Goal: Entertainment & Leisure: Browse casually

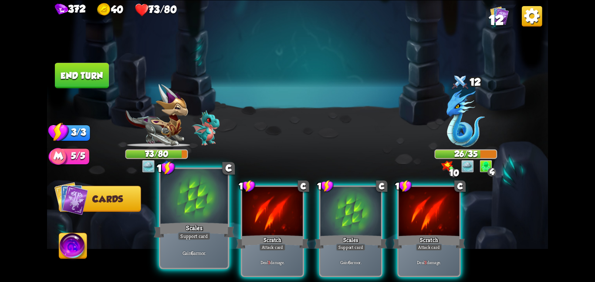
click at [169, 219] on div at bounding box center [193, 197] width 67 height 57
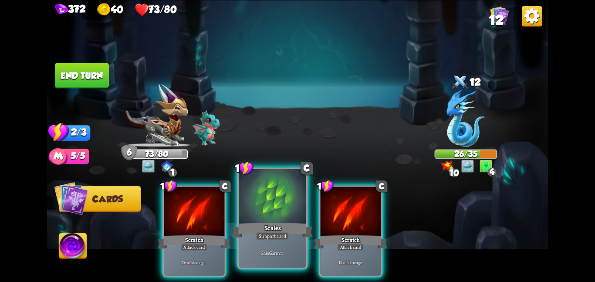
click at [268, 206] on div at bounding box center [272, 197] width 67 height 57
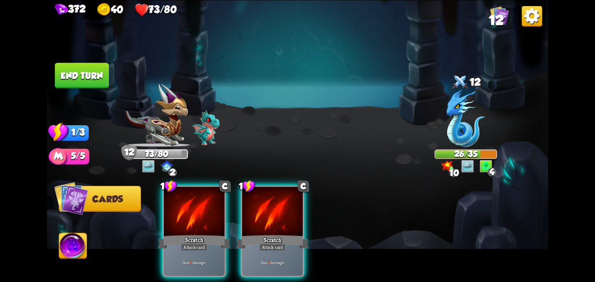
click at [91, 78] on button "End turn" at bounding box center [82, 75] width 54 height 25
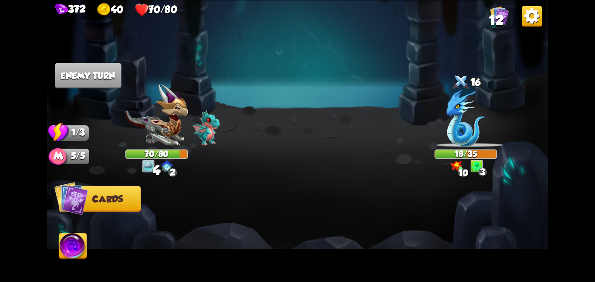
click at [539, 9] on img at bounding box center [532, 16] width 20 height 20
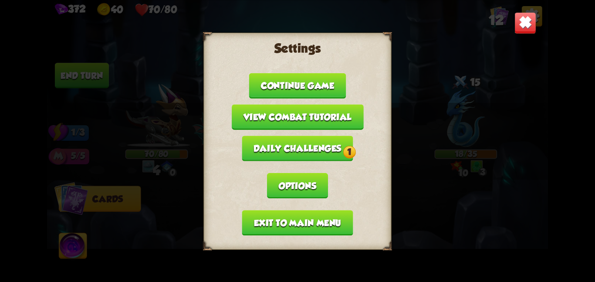
click at [277, 210] on button "Exit to main menu" at bounding box center [297, 222] width 111 height 25
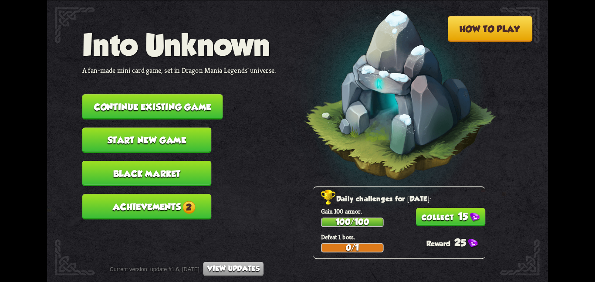
click at [189, 127] on button "Start new game" at bounding box center [146, 139] width 129 height 25
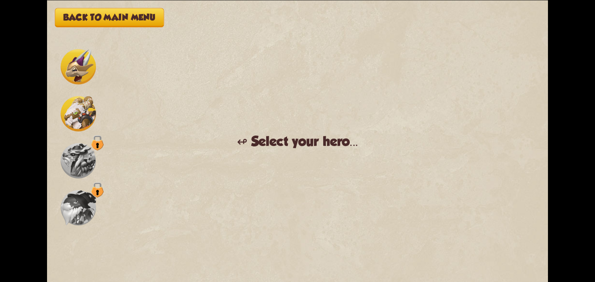
click at [87, 131] on img at bounding box center [78, 113] width 35 height 35
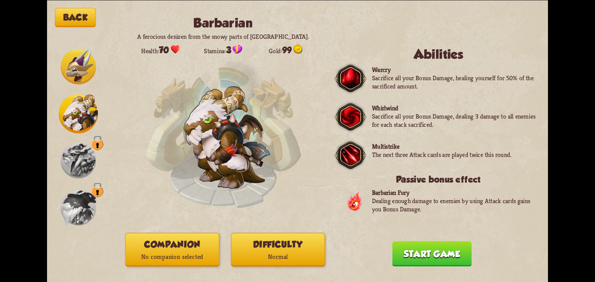
click at [131, 243] on button "Companion No companion selected" at bounding box center [172, 250] width 94 height 34
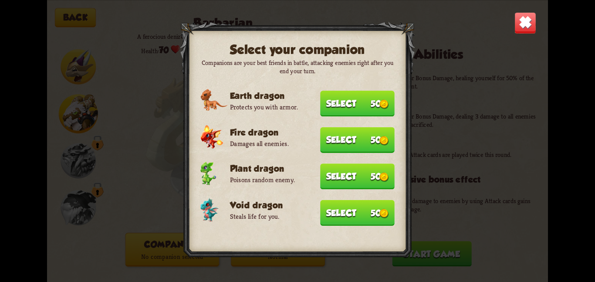
click at [335, 195] on div at bounding box center [297, 140] width 235 height 239
click at [334, 206] on button "Select 50" at bounding box center [357, 212] width 74 height 26
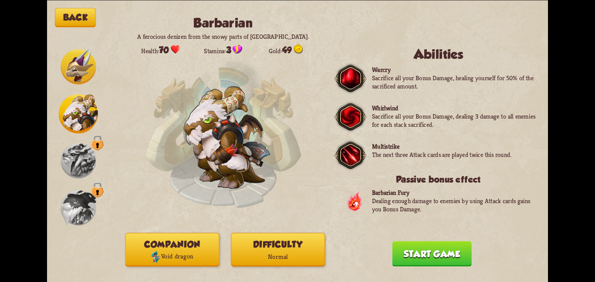
click at [278, 256] on p "Normal" at bounding box center [277, 256] width 93 height 13
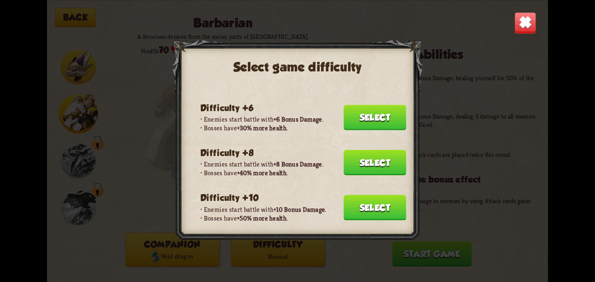
scroll to position [128, 0]
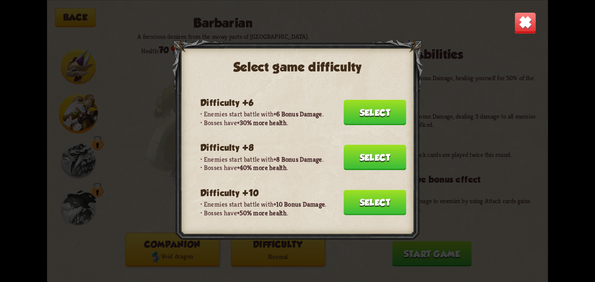
click at [370, 194] on button "Select" at bounding box center [375, 201] width 63 height 25
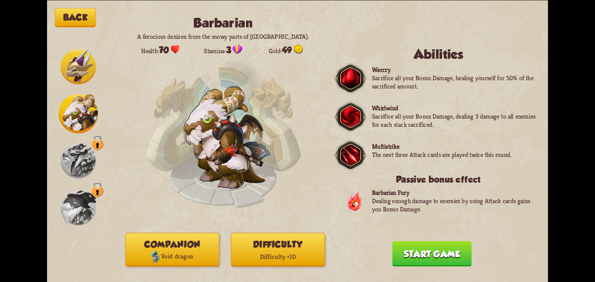
click at [399, 246] on button "Start game" at bounding box center [431, 253] width 79 height 25
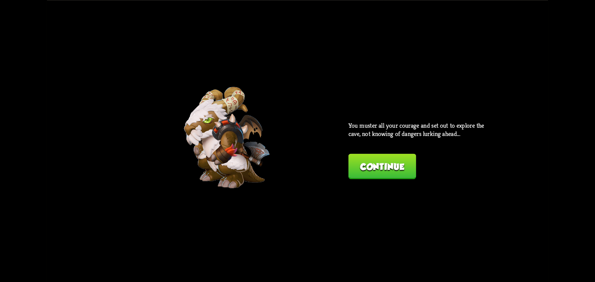
click at [406, 161] on button "Continue" at bounding box center [381, 165] width 67 height 25
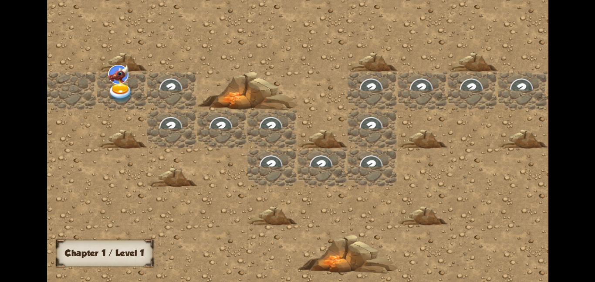
click at [135, 89] on div at bounding box center [122, 90] width 50 height 38
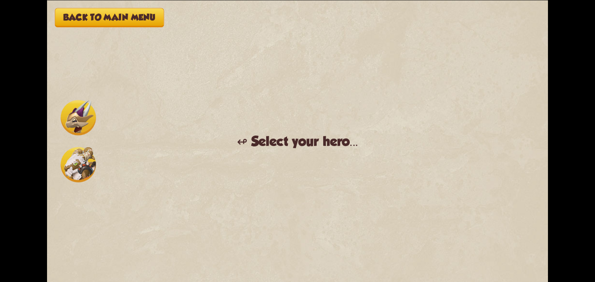
click at [77, 166] on img at bounding box center [78, 164] width 35 height 35
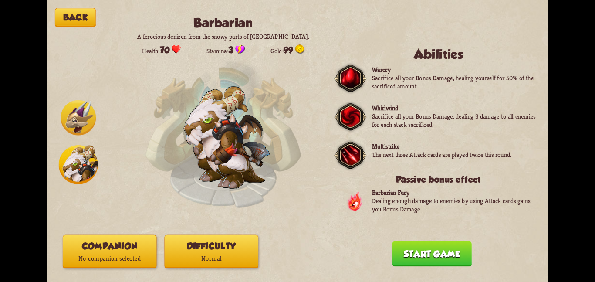
click at [117, 243] on button "Companion No companion selected" at bounding box center [110, 251] width 94 height 34
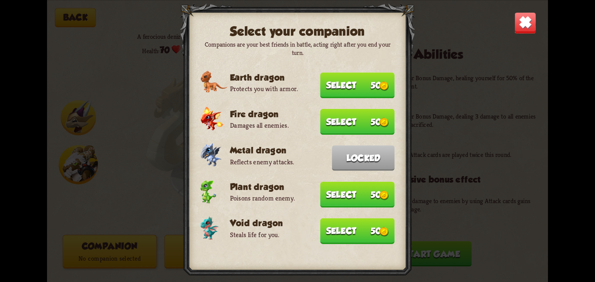
click at [331, 219] on button "Select 50" at bounding box center [357, 231] width 74 height 26
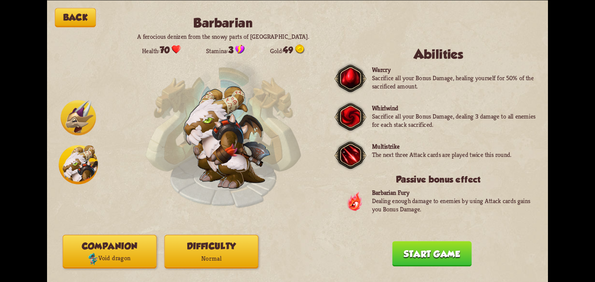
click at [222, 257] on p "Normal" at bounding box center [211, 258] width 93 height 13
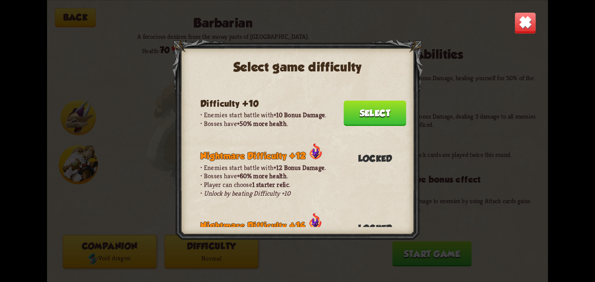
scroll to position [219, 0]
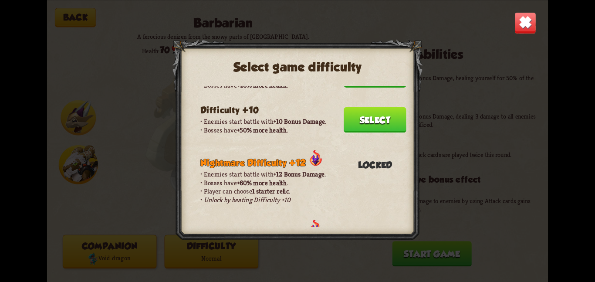
click at [370, 111] on button "Select" at bounding box center [375, 119] width 63 height 25
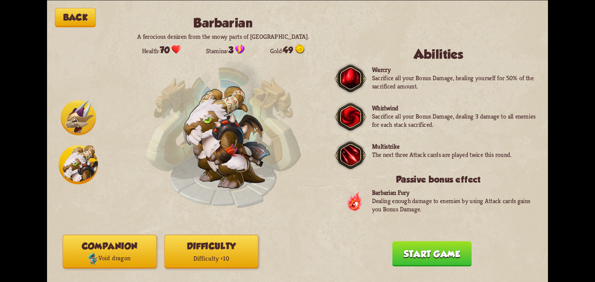
click at [73, 18] on button "Back" at bounding box center [75, 17] width 41 height 19
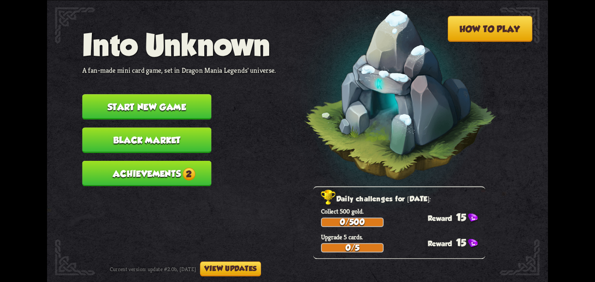
click at [105, 130] on button "Black Market" at bounding box center [146, 139] width 129 height 25
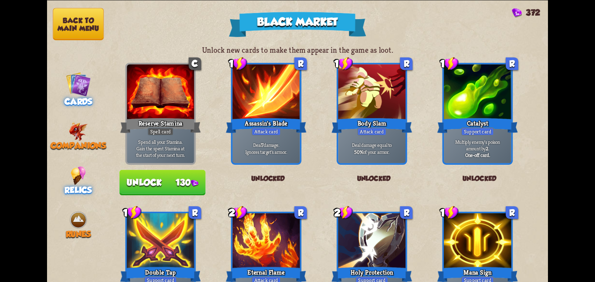
click at [81, 166] on img at bounding box center [78, 175] width 15 height 19
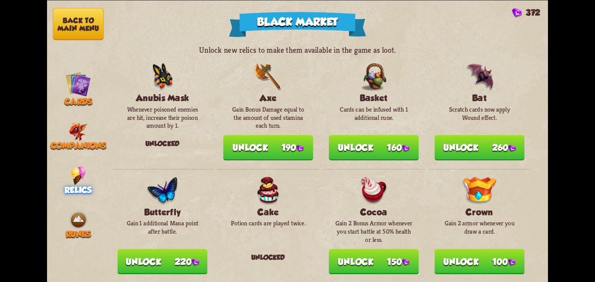
click at [77, 15] on button "Back to main menu" at bounding box center [78, 24] width 51 height 32
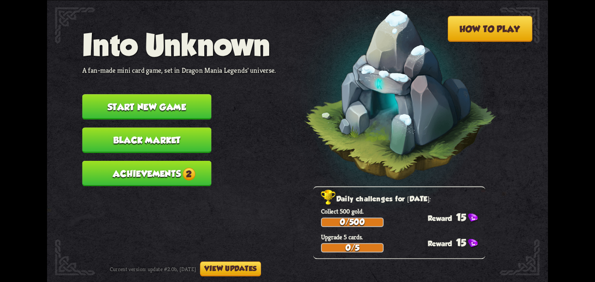
click at [89, 94] on button "Start new game" at bounding box center [146, 106] width 129 height 25
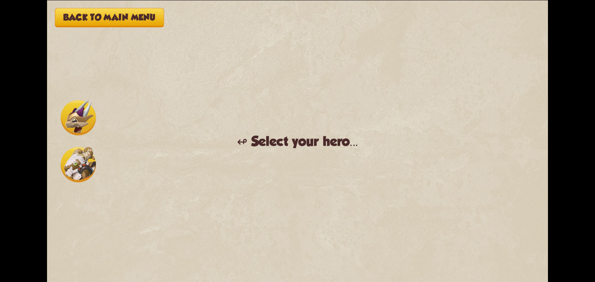
click at [76, 165] on img at bounding box center [78, 164] width 35 height 35
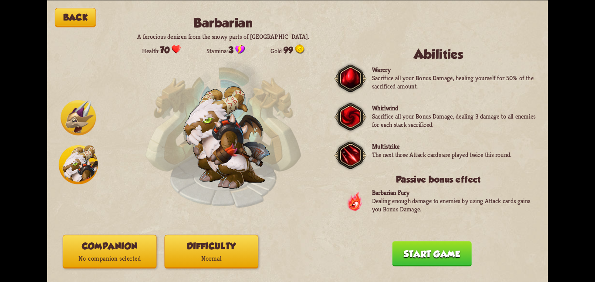
click at [111, 239] on button "Companion No companion selected" at bounding box center [110, 251] width 94 height 34
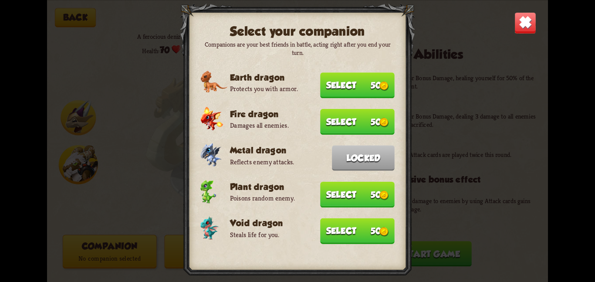
click at [326, 219] on button "Select 50" at bounding box center [357, 231] width 74 height 26
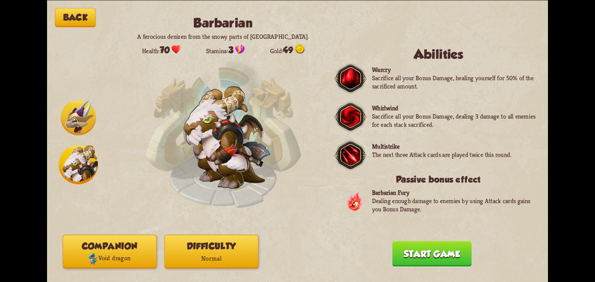
click at [80, 21] on button "Back" at bounding box center [75, 17] width 41 height 19
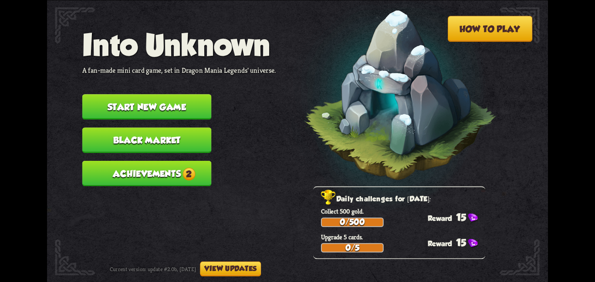
click at [93, 133] on button "Black Market" at bounding box center [146, 139] width 129 height 25
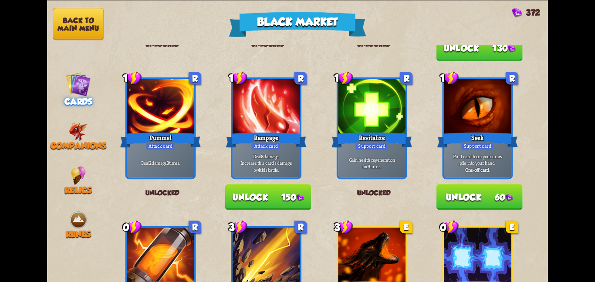
scroll to position [906, 0]
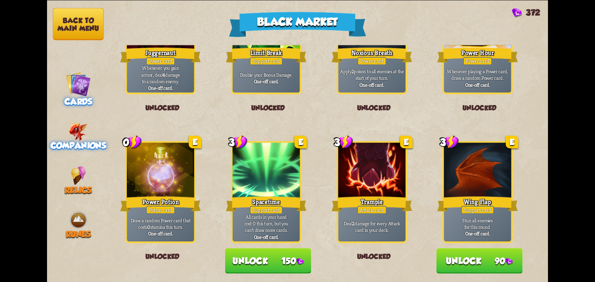
click at [92, 124] on div "Companions" at bounding box center [78, 135] width 63 height 29
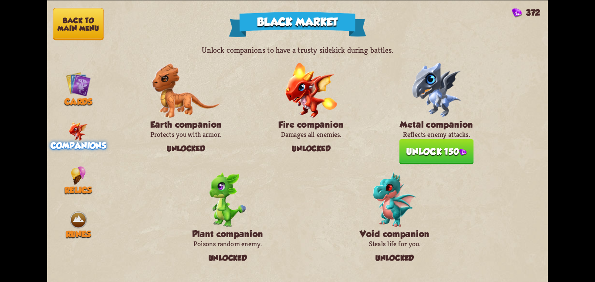
click at [413, 151] on button "Unlock 150" at bounding box center [436, 150] width 74 height 25
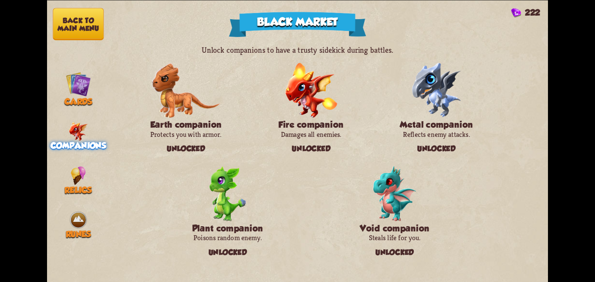
click at [69, 15] on button "Back to main menu" at bounding box center [78, 24] width 51 height 32
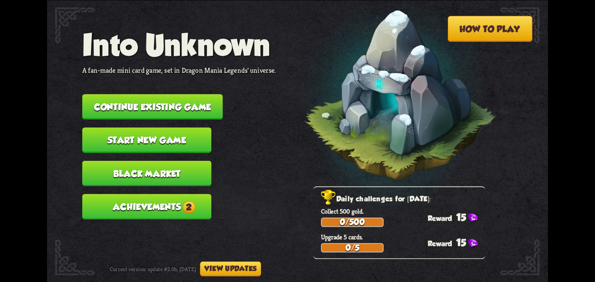
click at [100, 100] on button "Continue existing game" at bounding box center [152, 106] width 141 height 25
click at [108, 131] on button "Start new game" at bounding box center [146, 139] width 129 height 25
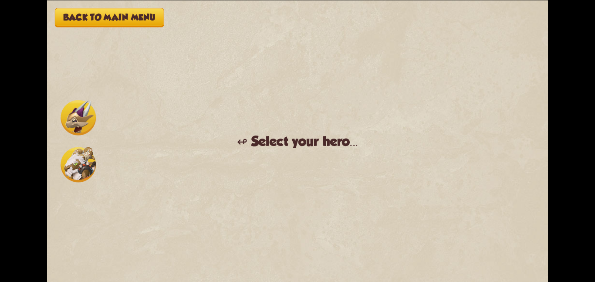
click at [89, 154] on img at bounding box center [78, 164] width 35 height 35
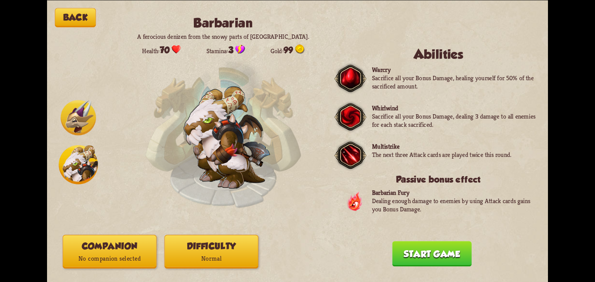
click at [148, 238] on button "Companion No companion selected" at bounding box center [110, 251] width 94 height 34
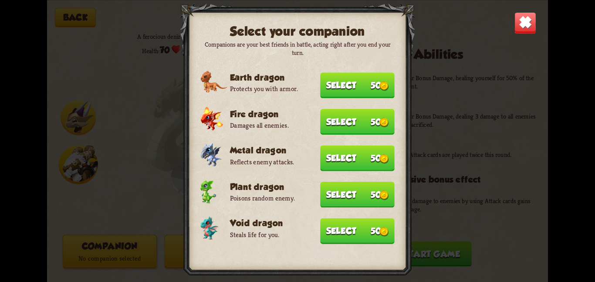
click at [354, 157] on button "Select 50" at bounding box center [357, 158] width 74 height 26
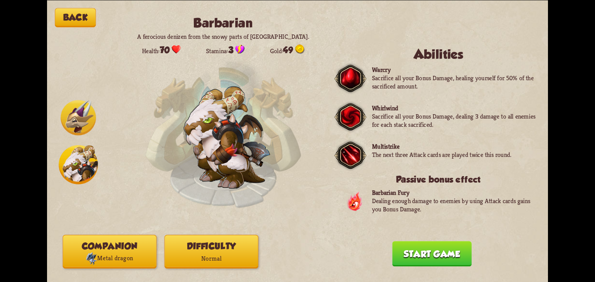
click at [220, 250] on button "Difficulty Normal" at bounding box center [211, 251] width 94 height 34
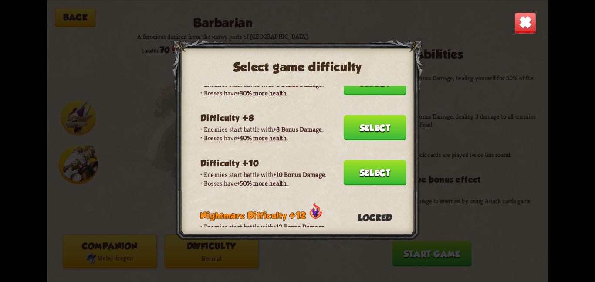
scroll to position [162, 0]
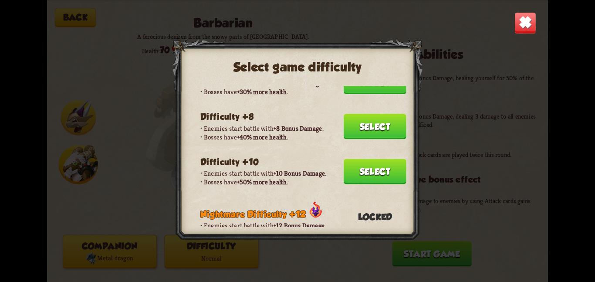
click at [391, 160] on button "Select" at bounding box center [375, 170] width 63 height 25
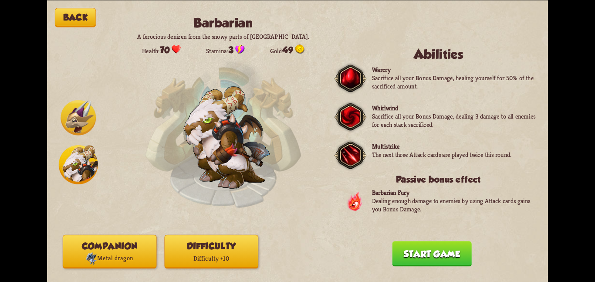
click at [402, 261] on button "Start game" at bounding box center [431, 253] width 79 height 25
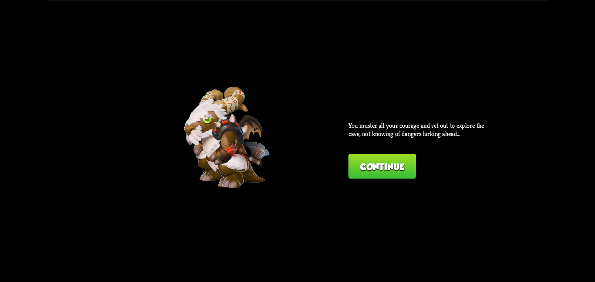
click at [370, 164] on button "Continue" at bounding box center [381, 165] width 67 height 25
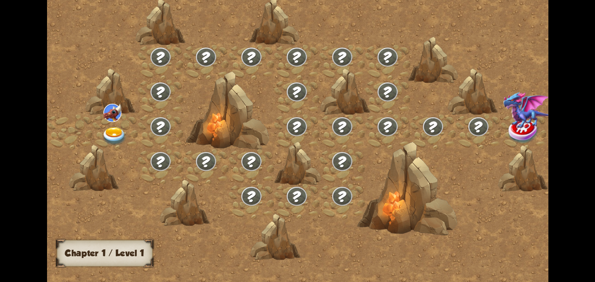
click at [111, 125] on div at bounding box center [114, 131] width 45 height 35
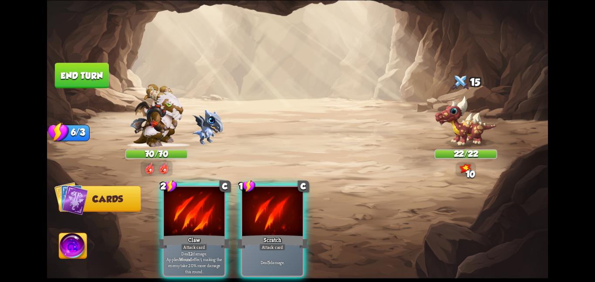
click at [158, 117] on div "Player turn" at bounding box center [297, 140] width 501 height 77
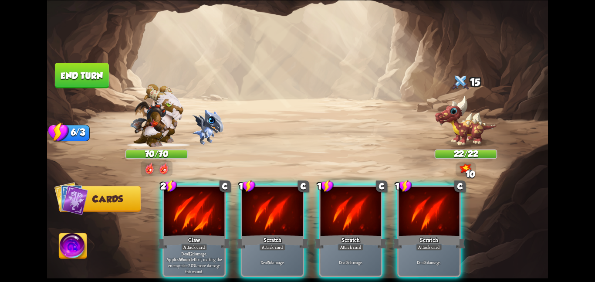
click at [158, 117] on img at bounding box center [157, 115] width 54 height 63
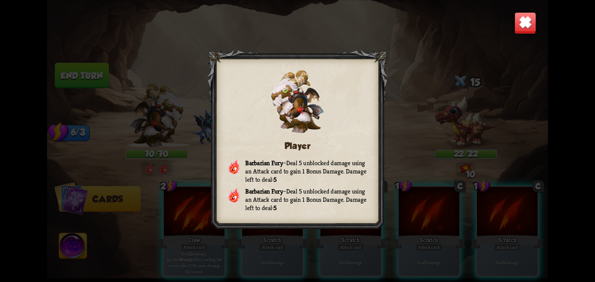
click at [526, 30] on img at bounding box center [525, 23] width 22 height 22
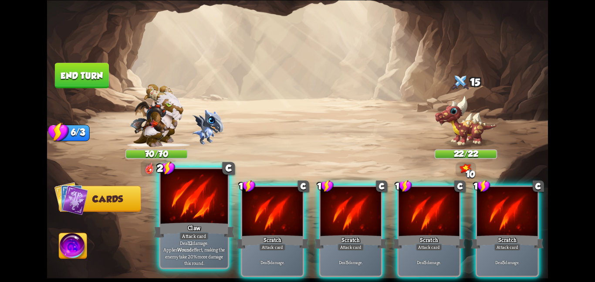
click at [207, 229] on div "Claw" at bounding box center [194, 230] width 81 height 18
click at [236, 233] on div "Scratch" at bounding box center [272, 241] width 73 height 16
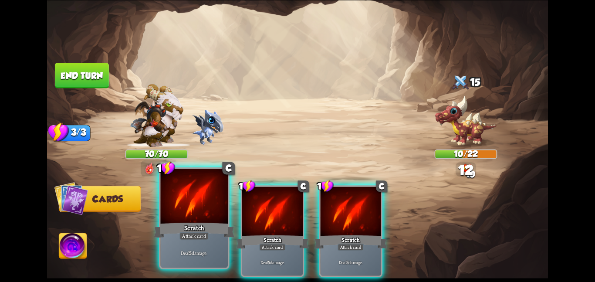
click at [207, 228] on div "Scratch" at bounding box center [194, 230] width 81 height 18
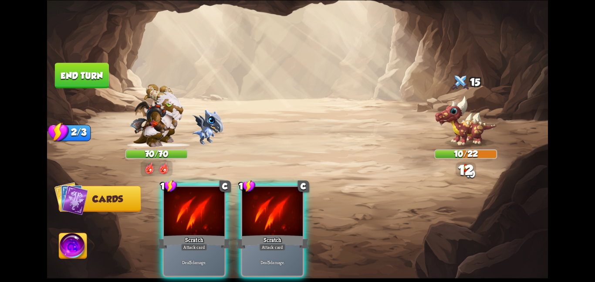
click at [207, 233] on div "Scratch" at bounding box center [194, 241] width 73 height 16
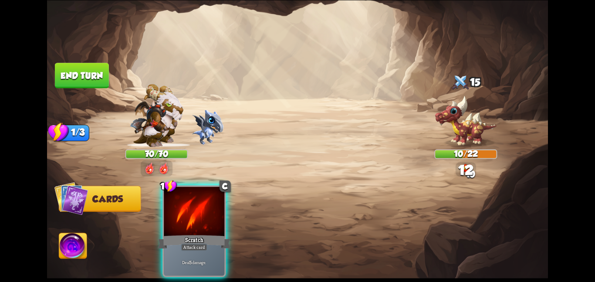
click at [207, 233] on div "Scratch" at bounding box center [194, 241] width 73 height 16
click at [207, 228] on div "1 C Scratch Attack card Deal 5 damage." at bounding box center [347, 218] width 401 height 125
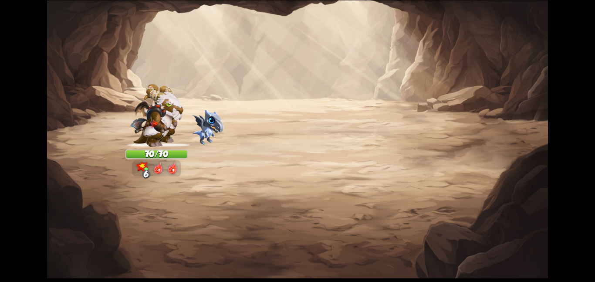
click at [72, 240] on img at bounding box center [297, 141] width 501 height 282
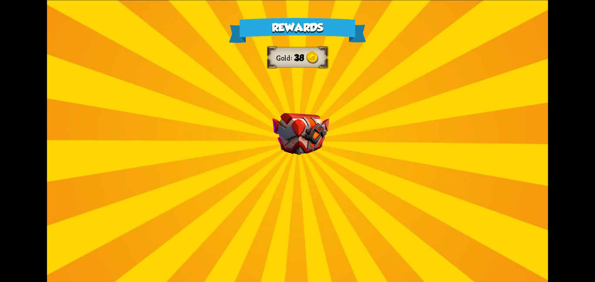
click at [317, 140] on img at bounding box center [300, 134] width 57 height 42
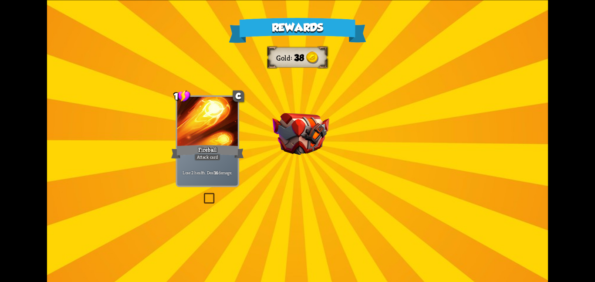
click at [317, 140] on img at bounding box center [300, 134] width 57 height 42
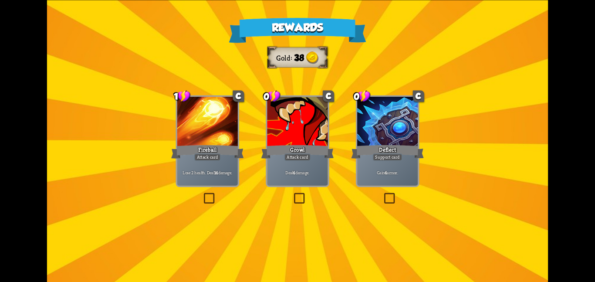
click at [306, 144] on div "Growl" at bounding box center [297, 151] width 73 height 16
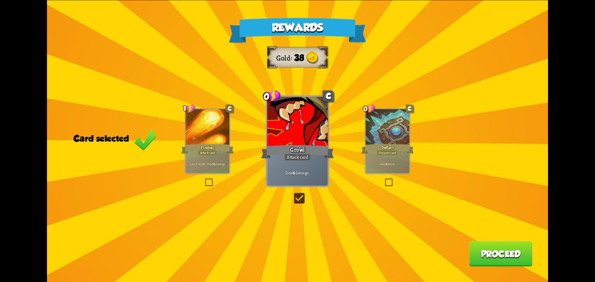
click at [485, 250] on button "Proceed" at bounding box center [500, 253] width 63 height 25
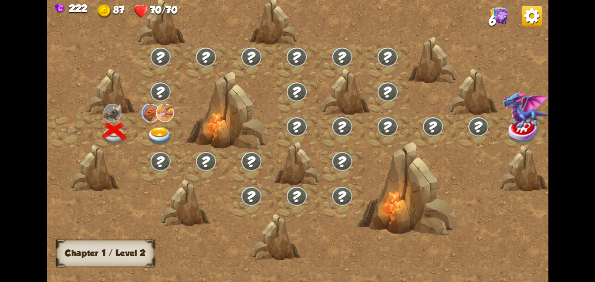
click at [511, 7] on div "222 87 70/70 6" at bounding box center [297, 9] width 501 height 18
click at [502, 15] on img at bounding box center [499, 15] width 19 height 19
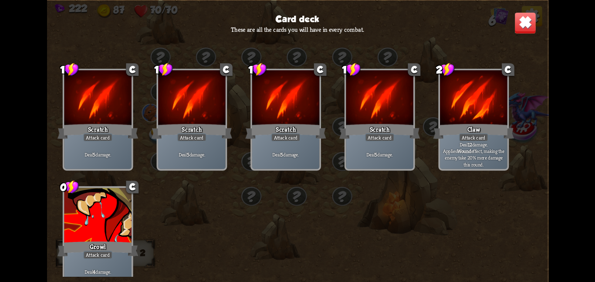
click at [519, 20] on img at bounding box center [525, 23] width 22 height 22
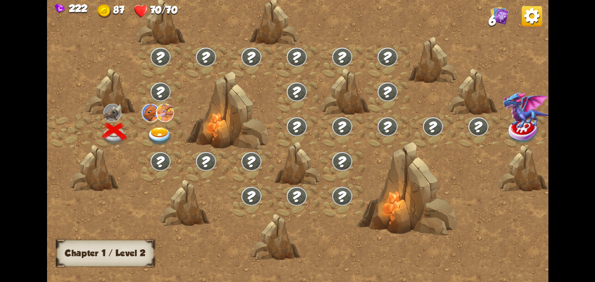
click at [137, 132] on div at bounding box center [114, 131] width 45 height 35
click at [165, 128] on img at bounding box center [159, 136] width 25 height 18
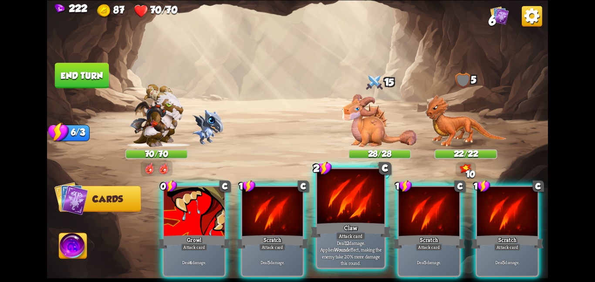
click at [352, 206] on div at bounding box center [350, 197] width 67 height 57
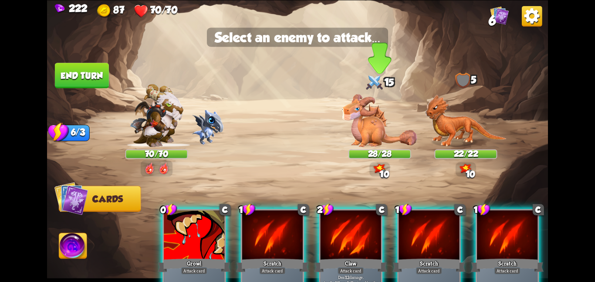
click at [368, 107] on img at bounding box center [379, 120] width 75 height 53
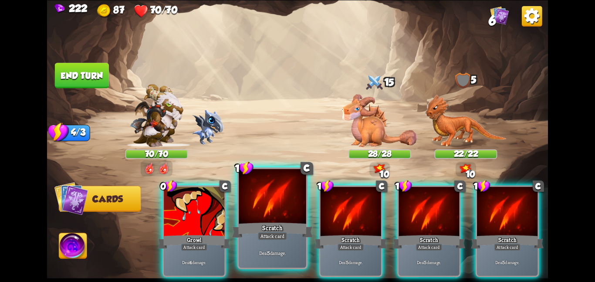
click at [258, 222] on div "Scratch" at bounding box center [272, 230] width 81 height 18
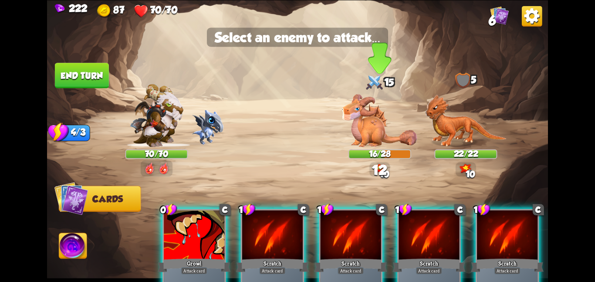
click at [347, 131] on img at bounding box center [379, 120] width 75 height 53
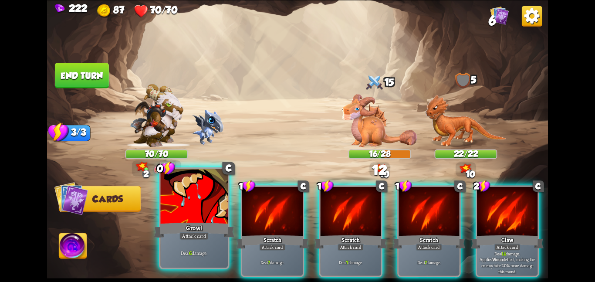
click at [205, 200] on div at bounding box center [193, 197] width 67 height 57
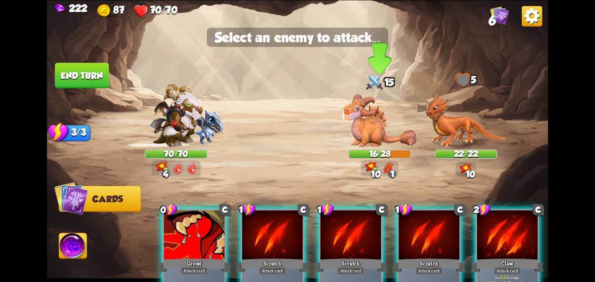
click at [366, 141] on img at bounding box center [379, 120] width 75 height 53
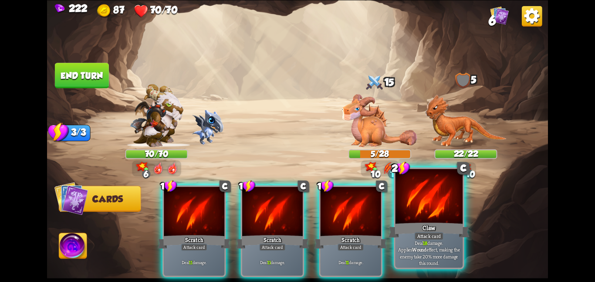
click at [413, 209] on div at bounding box center [428, 197] width 67 height 57
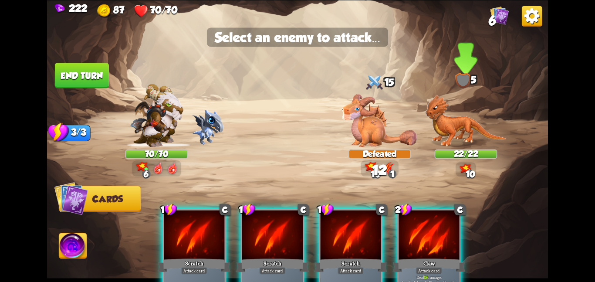
click at [448, 134] on img at bounding box center [465, 120] width 81 height 53
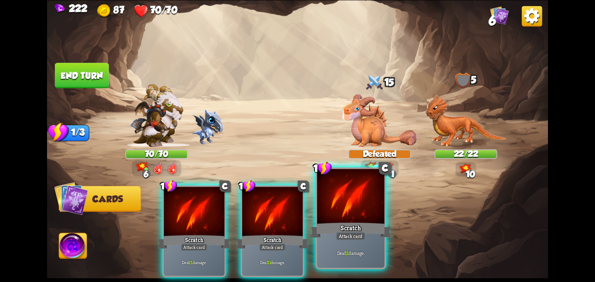
click at [327, 208] on div at bounding box center [350, 197] width 67 height 57
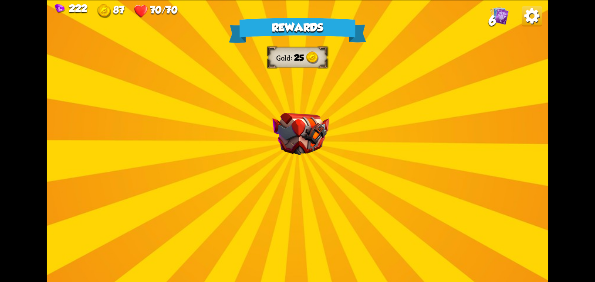
click at [286, 151] on img at bounding box center [300, 134] width 57 height 42
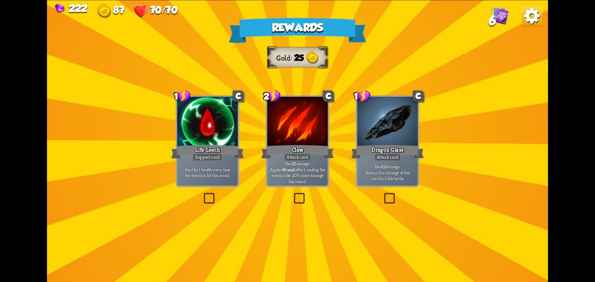
click at [286, 151] on div "Claw" at bounding box center [297, 151] width 73 height 16
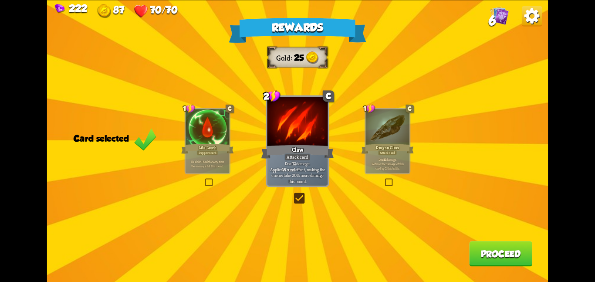
click at [385, 150] on div "Attack card" at bounding box center [387, 152] width 19 height 5
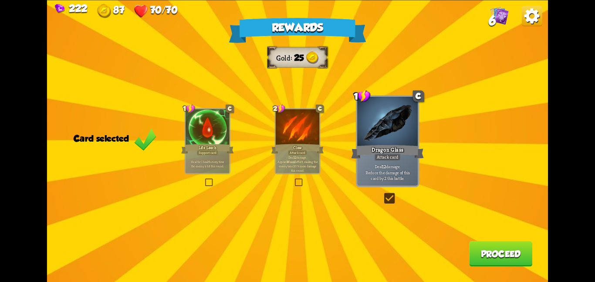
click at [476, 253] on button "Proceed" at bounding box center [500, 253] width 63 height 25
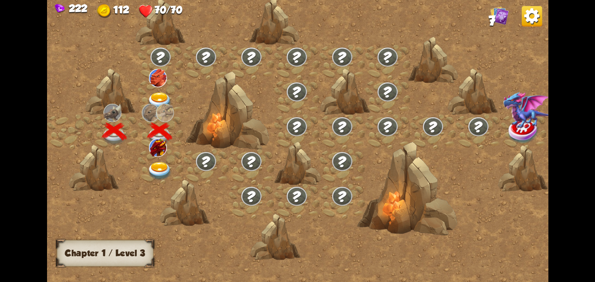
click at [148, 85] on div at bounding box center [160, 96] width 45 height 35
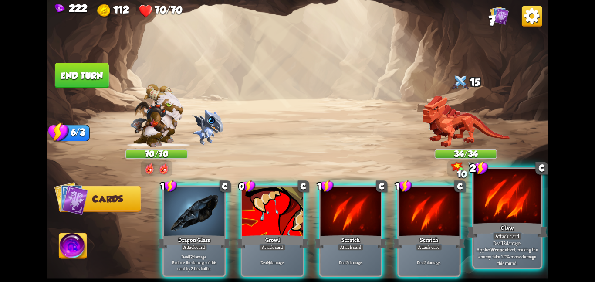
click at [519, 191] on div at bounding box center [506, 197] width 67 height 57
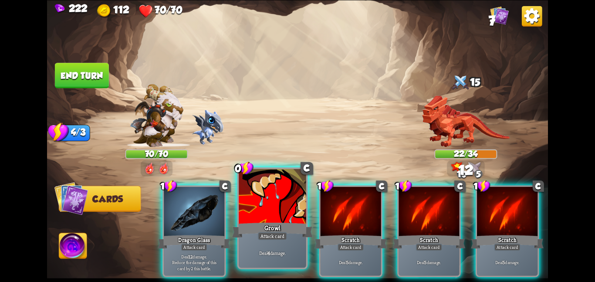
click at [283, 227] on div "Growl" at bounding box center [272, 230] width 81 height 18
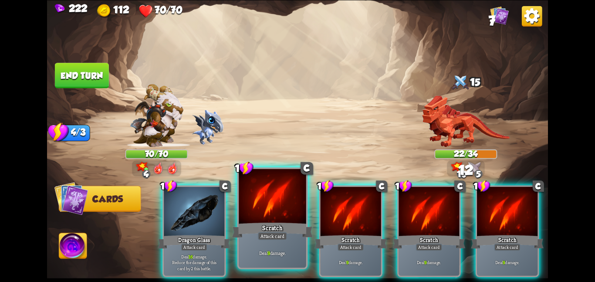
click at [283, 227] on div "Scratch" at bounding box center [272, 230] width 81 height 18
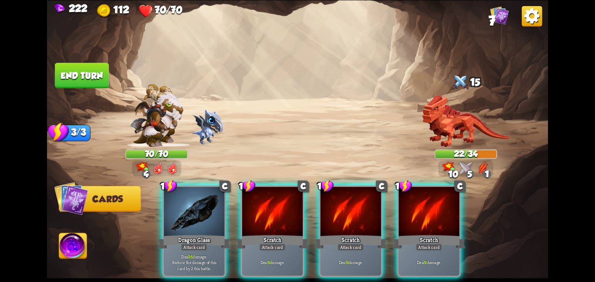
click at [283, 233] on div "Scratch" at bounding box center [272, 241] width 73 height 16
click at [283, 227] on div "1 C Dragon Glass Attack card Deal 16 damage. Reduce the damage of this card by …" at bounding box center [347, 218] width 401 height 125
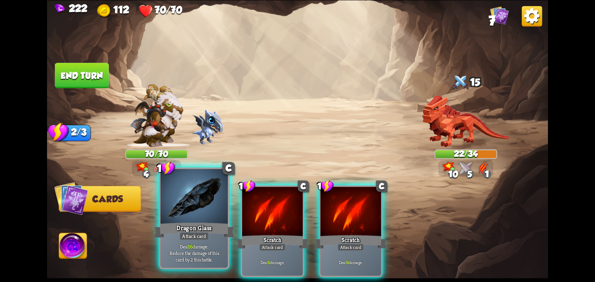
click at [196, 228] on div "Dragon Glass" at bounding box center [194, 230] width 81 height 18
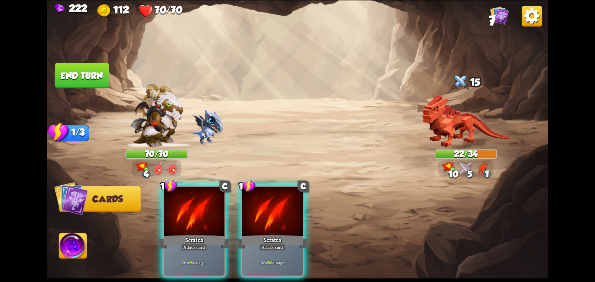
click at [196, 233] on div "Scratch" at bounding box center [194, 241] width 73 height 16
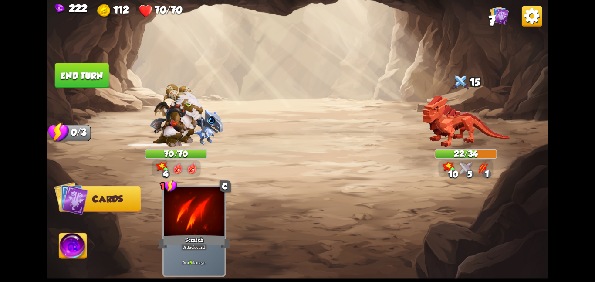
click at [196, 228] on div "1 C Scratch Attack card Deal 9 damage." at bounding box center [347, 218] width 401 height 125
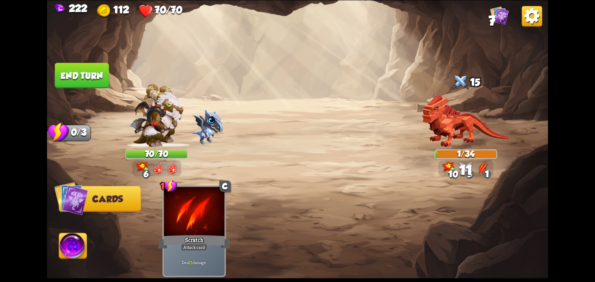
click at [98, 77] on button "End turn" at bounding box center [82, 75] width 54 height 25
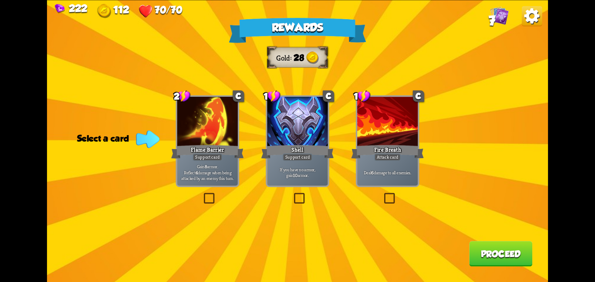
click at [290, 137] on div at bounding box center [297, 122] width 61 height 51
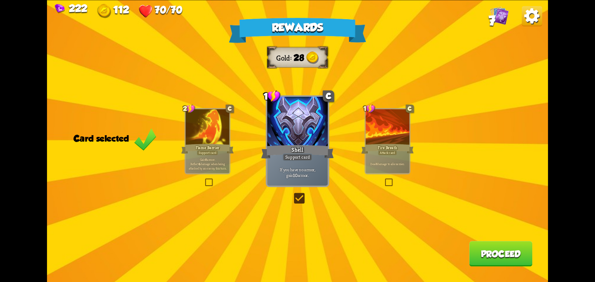
click at [494, 256] on button "Proceed" at bounding box center [500, 253] width 63 height 25
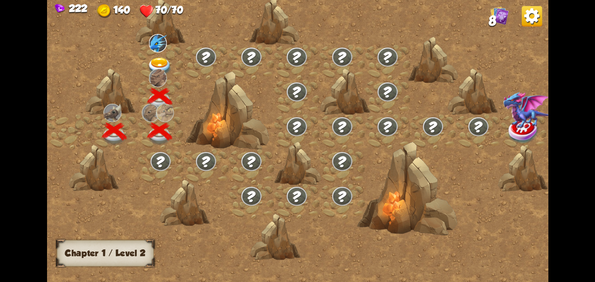
click at [162, 66] on img at bounding box center [159, 66] width 25 height 18
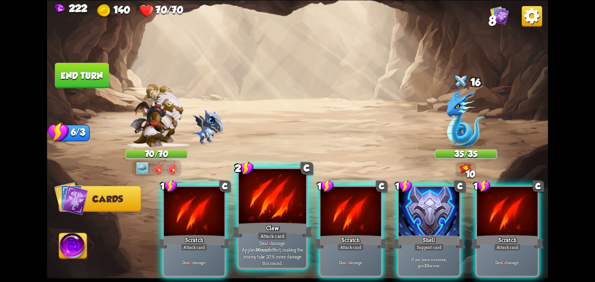
click at [275, 221] on div "Claw" at bounding box center [272, 230] width 81 height 18
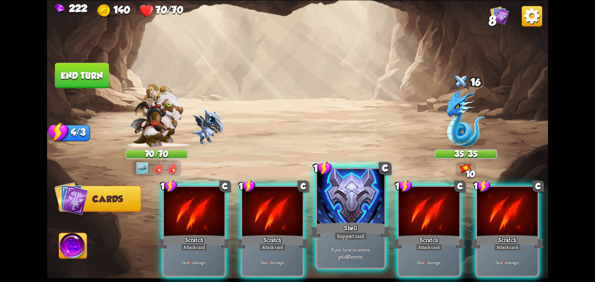
click at [327, 220] on div at bounding box center [350, 197] width 67 height 57
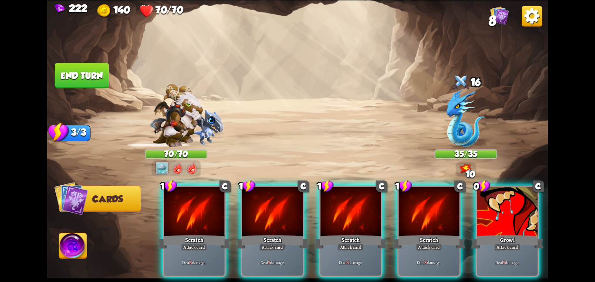
click at [327, 220] on div "1 C Scratch Attack card Deal 3 damage. 1 C Scratch Attack card Deal 3 damage. 1…" at bounding box center [347, 218] width 401 height 125
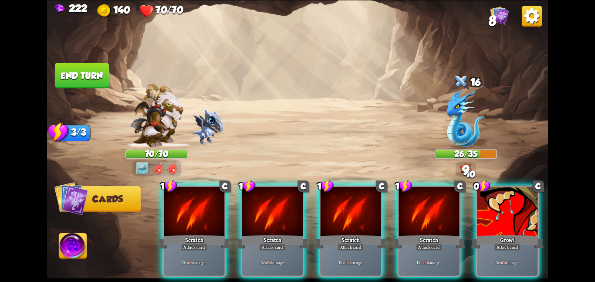
click at [327, 220] on div at bounding box center [350, 211] width 61 height 51
click at [327, 220] on div "1 C Scratch Attack card Deal 3 damage. 1 C Scratch Attack card Deal 3 damage. 1…" at bounding box center [347, 218] width 401 height 125
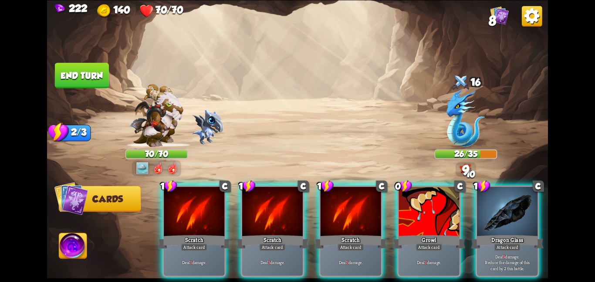
click at [327, 220] on div at bounding box center [350, 211] width 61 height 51
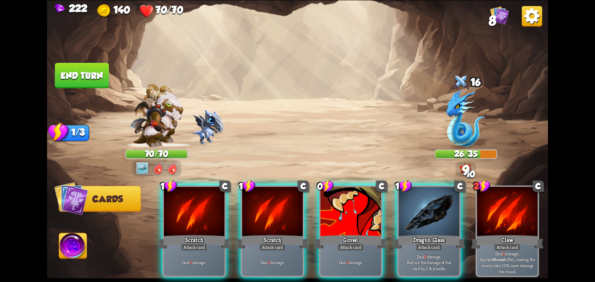
click at [327, 220] on div "1 C Scratch Attack card Deal 3 damage. 1 C Scratch Attack card Deal 3 damage. 0…" at bounding box center [347, 218] width 401 height 125
click at [327, 220] on div at bounding box center [350, 211] width 61 height 51
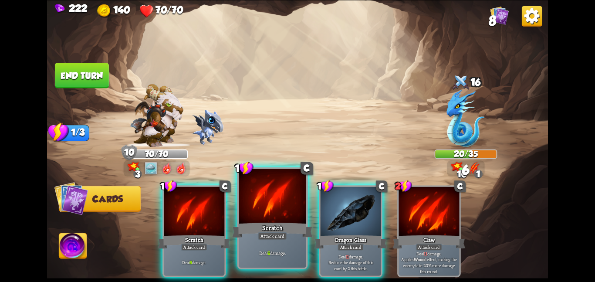
click at [243, 200] on div at bounding box center [272, 197] width 67 height 57
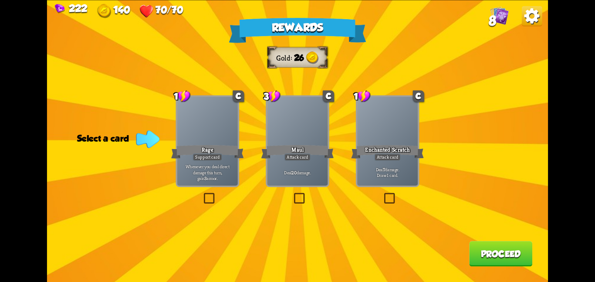
click at [364, 189] on div "Rewards Gold 26 Select a card 1 C Rage Support card Whenever you deal direct da…" at bounding box center [297, 141] width 501 height 282
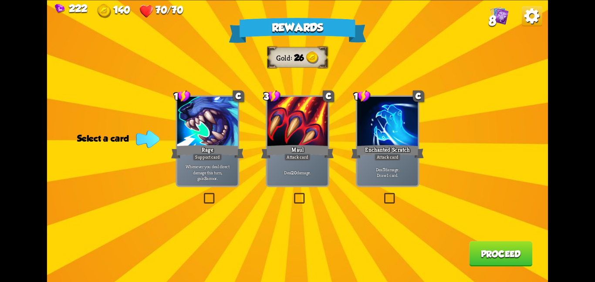
click at [420, 204] on div "Rewards Gold 26 Select a card 1 C Rage Support card Whenever you deal direct da…" at bounding box center [297, 141] width 501 height 282
click at [382, 139] on div at bounding box center [387, 122] width 61 height 51
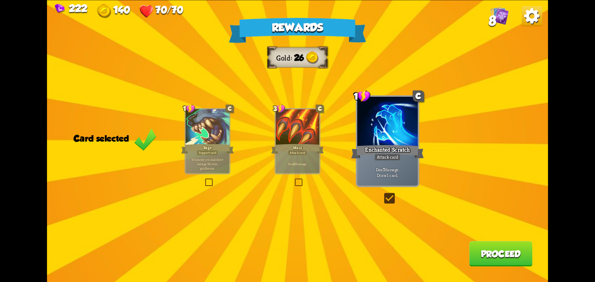
click at [491, 258] on button "Proceed" at bounding box center [500, 253] width 63 height 25
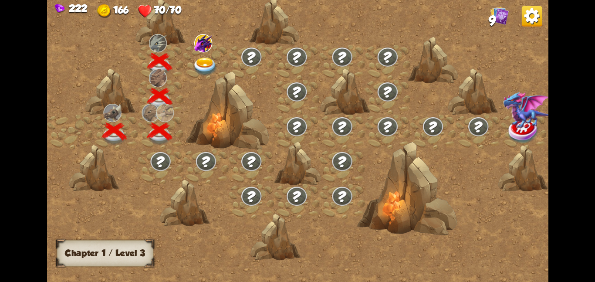
click at [200, 49] on img at bounding box center [203, 43] width 18 height 18
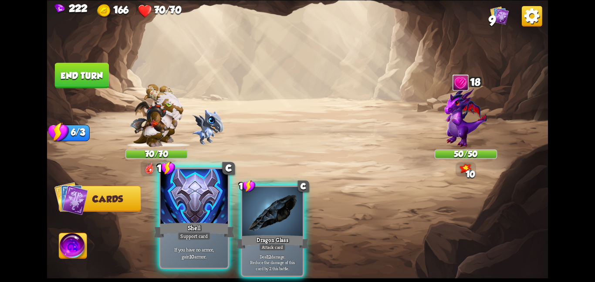
click at [205, 222] on div "Shell" at bounding box center [194, 230] width 81 height 18
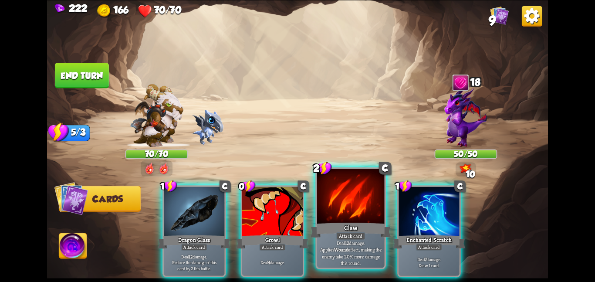
click at [359, 219] on div at bounding box center [350, 197] width 67 height 57
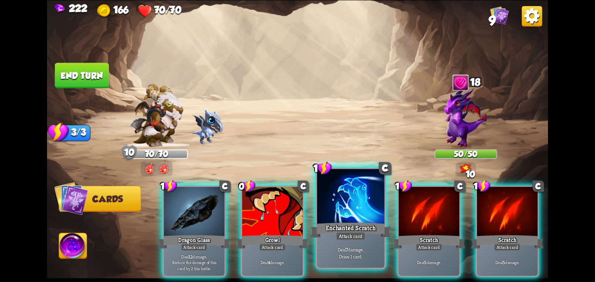
click at [324, 209] on div at bounding box center [350, 197] width 67 height 57
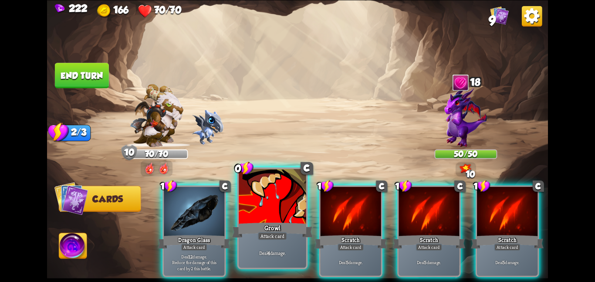
click at [267, 210] on div at bounding box center [272, 197] width 67 height 57
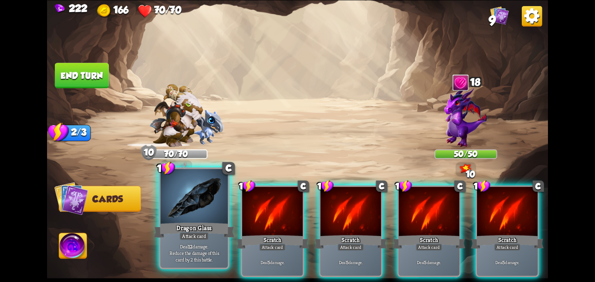
click at [215, 209] on div at bounding box center [193, 197] width 67 height 57
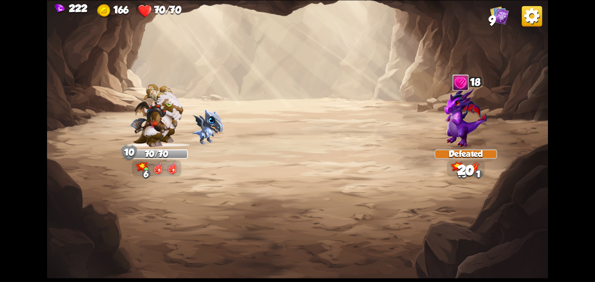
scroll to position [0, 0]
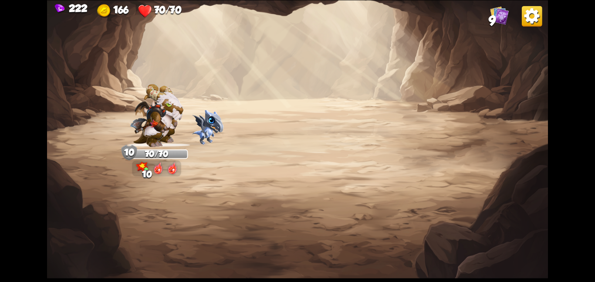
click at [155, 160] on div "10" at bounding box center [156, 168] width 49 height 16
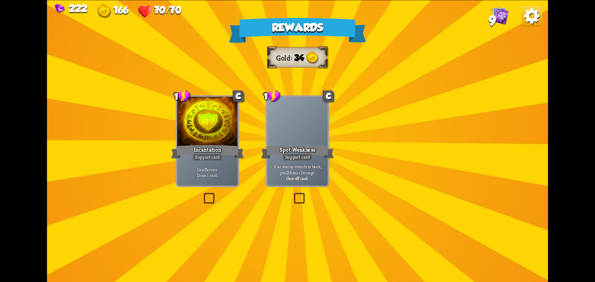
click at [302, 162] on div "Rewards Gold 34 Select a card 1 C Incantation Support card Gain 7 armor. Draw 1…" at bounding box center [297, 141] width 501 height 282
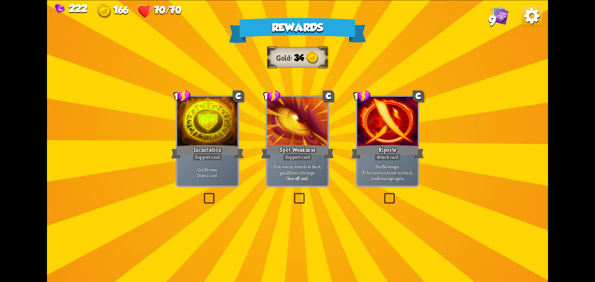
click at [209, 166] on p "Gain 7 armor. Draw 1 card." at bounding box center [207, 172] width 57 height 12
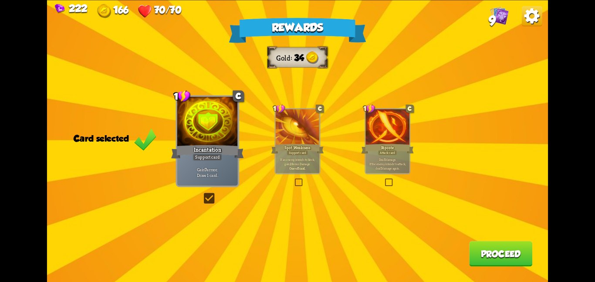
click at [477, 256] on button "Proceed" at bounding box center [500, 253] width 63 height 25
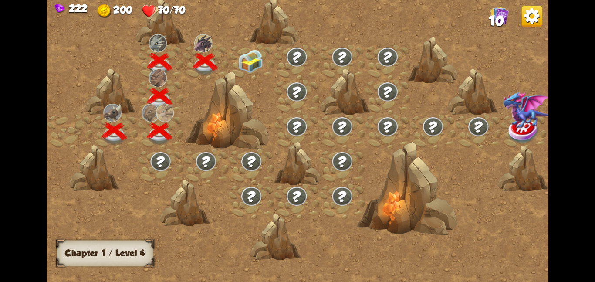
click at [245, 48] on div at bounding box center [251, 61] width 45 height 35
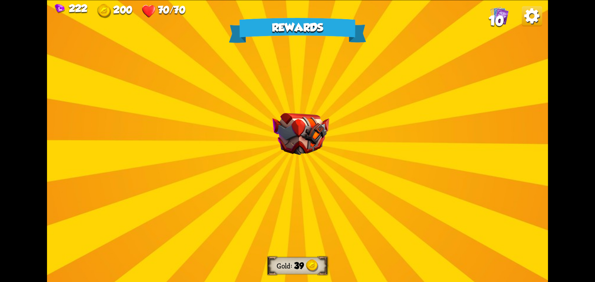
click at [239, 111] on div "Rewards Gold 39 Select a card 0 R Weak Potion Potion card The enemy will deal 2…" at bounding box center [297, 141] width 501 height 282
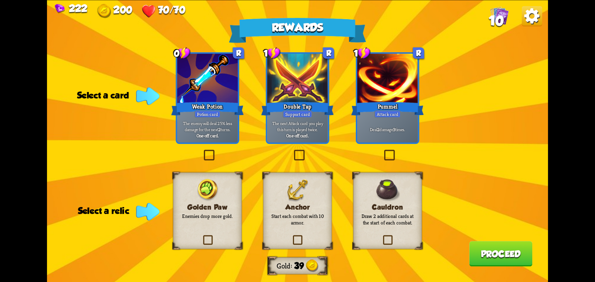
click at [324, 198] on div "Anchor Start each combat with 10 armor." at bounding box center [297, 210] width 69 height 77
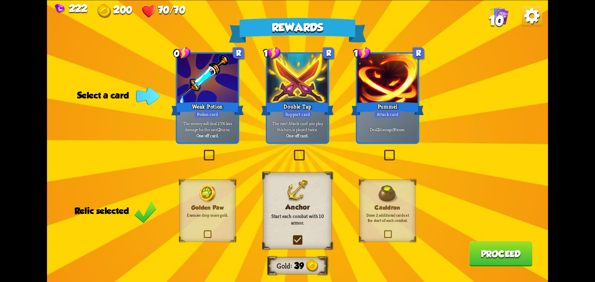
click at [475, 243] on button "Proceed" at bounding box center [500, 253] width 63 height 25
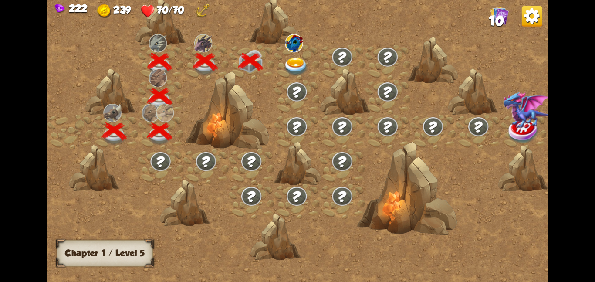
click at [304, 53] on div at bounding box center [296, 61] width 45 height 35
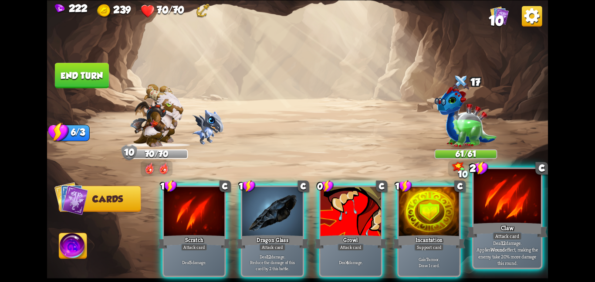
click at [497, 226] on div "Claw" at bounding box center [507, 230] width 81 height 18
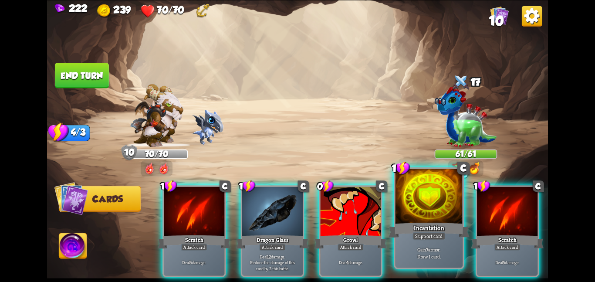
click at [449, 224] on div "Incantation" at bounding box center [428, 230] width 81 height 18
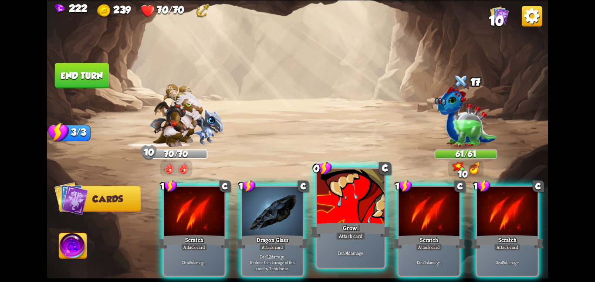
click at [354, 216] on div at bounding box center [350, 197] width 67 height 57
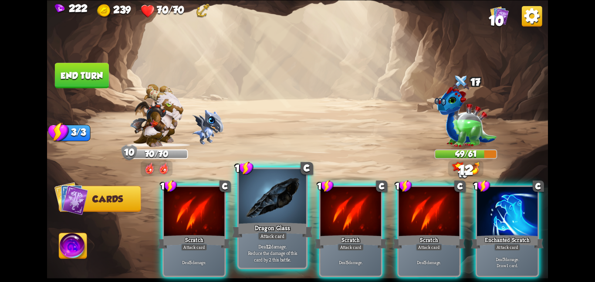
click at [300, 212] on div at bounding box center [272, 197] width 67 height 57
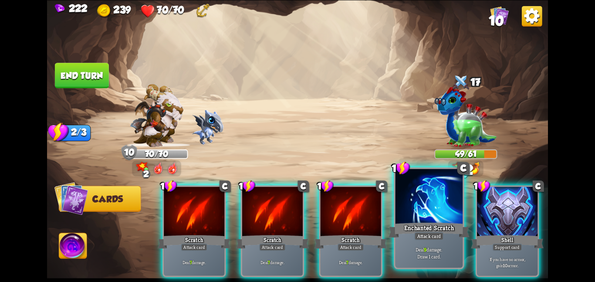
click at [460, 226] on div "Enchanted Scratch" at bounding box center [428, 230] width 81 height 18
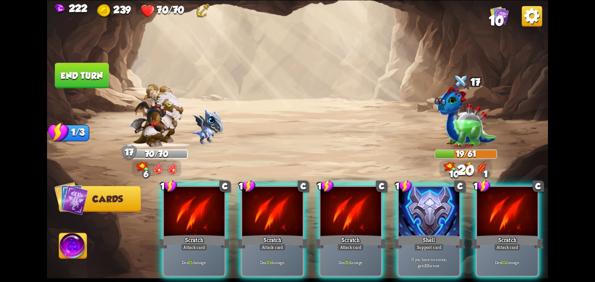
click at [231, 97] on img at bounding box center [297, 141] width 501 height 282
click at [92, 74] on button "End turn" at bounding box center [82, 75] width 54 height 25
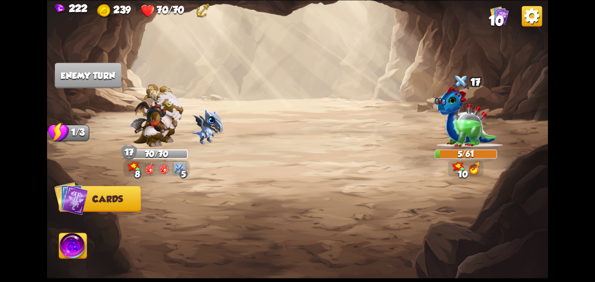
click at [158, 134] on img at bounding box center [157, 115] width 54 height 63
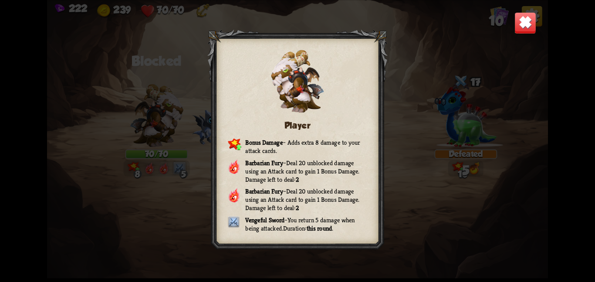
click at [529, 15] on img at bounding box center [525, 23] width 22 height 22
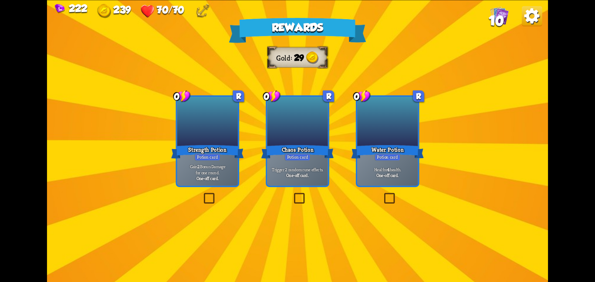
click at [283, 148] on div "Chaos Potion" at bounding box center [297, 151] width 73 height 16
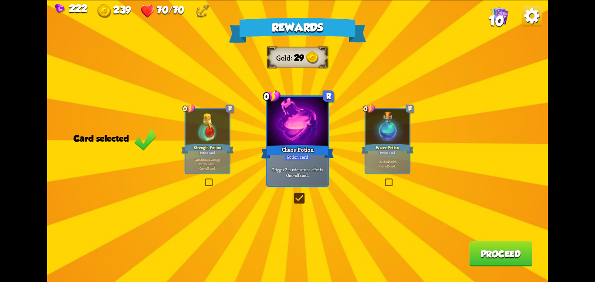
click at [519, 251] on button "Proceed" at bounding box center [500, 253] width 63 height 25
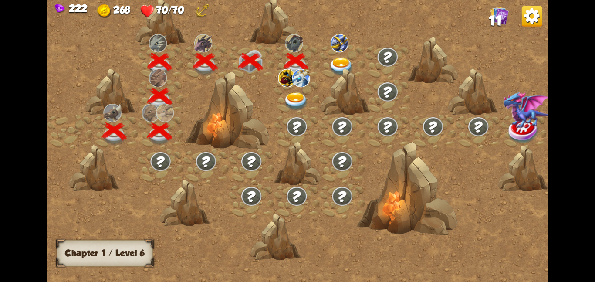
click at [293, 84] on img at bounding box center [287, 77] width 18 height 18
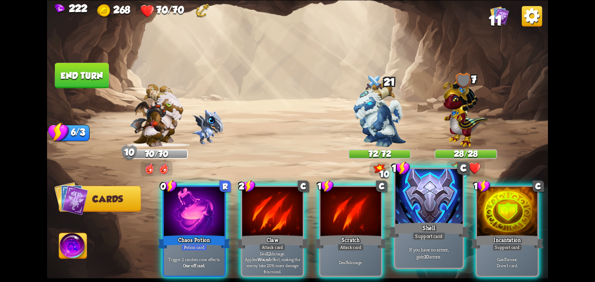
click at [401, 197] on div at bounding box center [428, 197] width 67 height 57
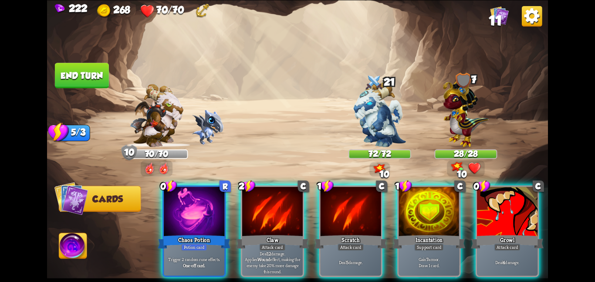
click at [401, 197] on div at bounding box center [428, 211] width 61 height 51
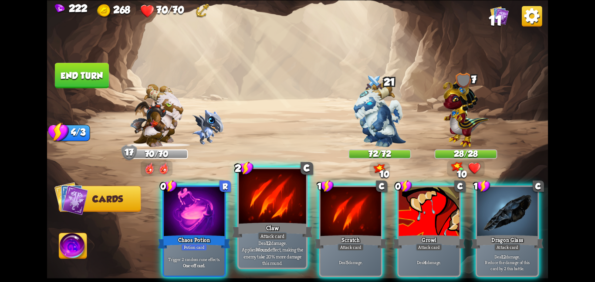
click at [246, 220] on div at bounding box center [272, 197] width 67 height 57
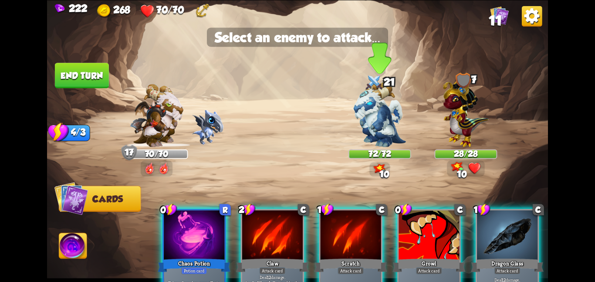
click at [356, 137] on img at bounding box center [380, 114] width 52 height 66
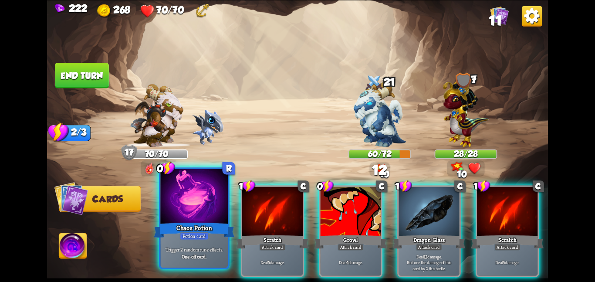
click at [171, 210] on div at bounding box center [193, 197] width 67 height 57
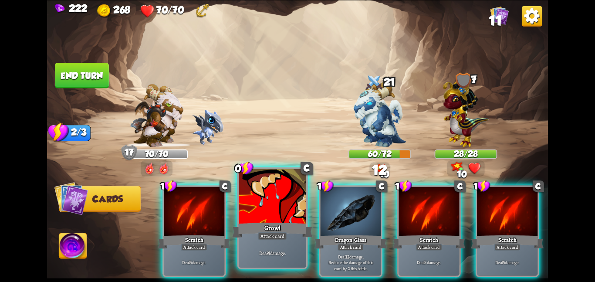
click at [255, 212] on div at bounding box center [272, 197] width 67 height 57
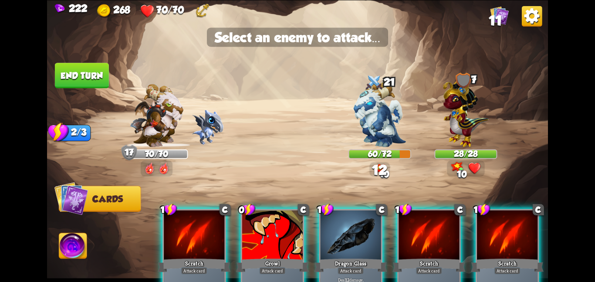
click at [255, 212] on div at bounding box center [272, 235] width 61 height 51
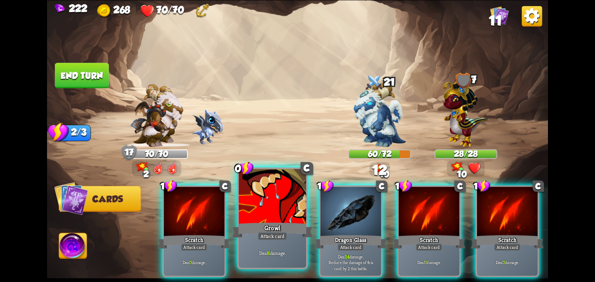
click at [255, 212] on div at bounding box center [272, 197] width 67 height 57
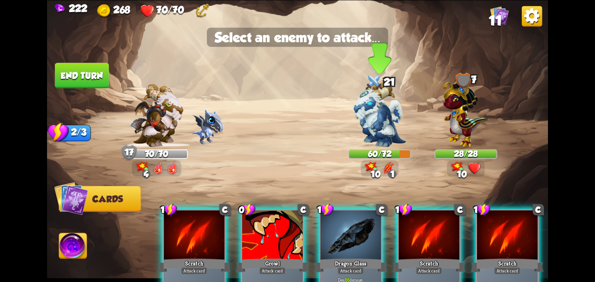
click at [370, 161] on div "10 1" at bounding box center [379, 168] width 37 height 16
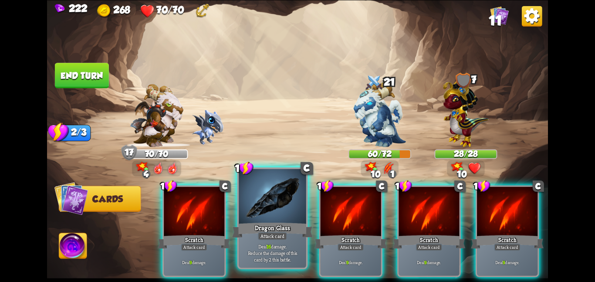
click at [275, 204] on div at bounding box center [272, 197] width 67 height 57
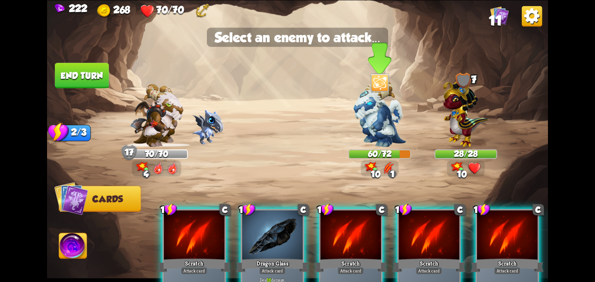
click at [357, 119] on img at bounding box center [380, 114] width 52 height 66
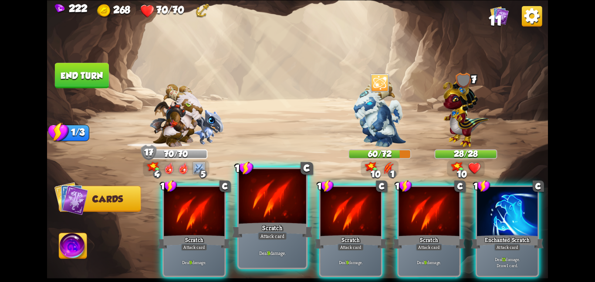
click at [248, 232] on div "Scratch" at bounding box center [272, 230] width 81 height 18
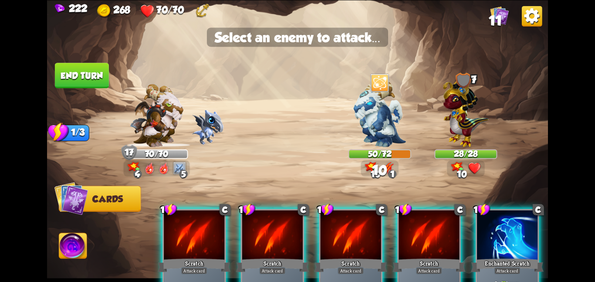
click at [280, 232] on div at bounding box center [272, 235] width 61 height 51
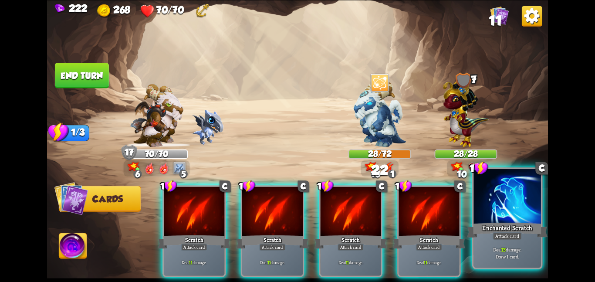
click at [495, 212] on div at bounding box center [506, 197] width 67 height 57
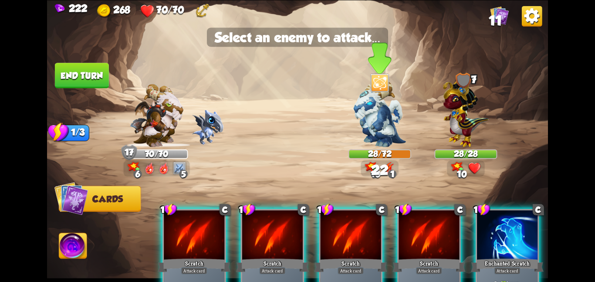
click at [375, 123] on img at bounding box center [380, 114] width 52 height 66
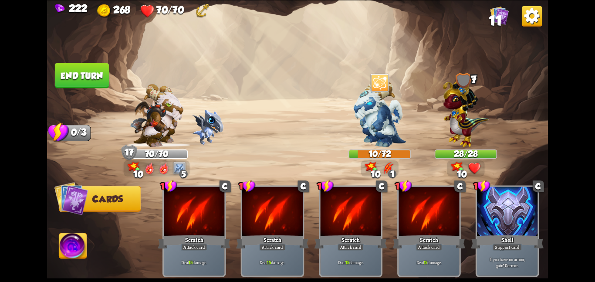
click at [64, 74] on button "End turn" at bounding box center [82, 75] width 54 height 25
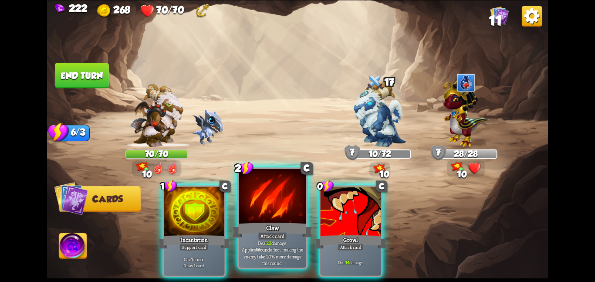
click at [259, 203] on div at bounding box center [272, 197] width 67 height 57
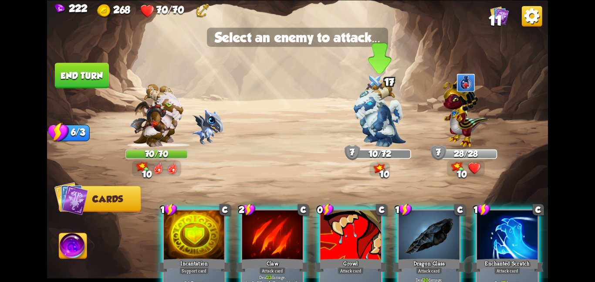
click at [349, 130] on div at bounding box center [379, 119] width 63 height 55
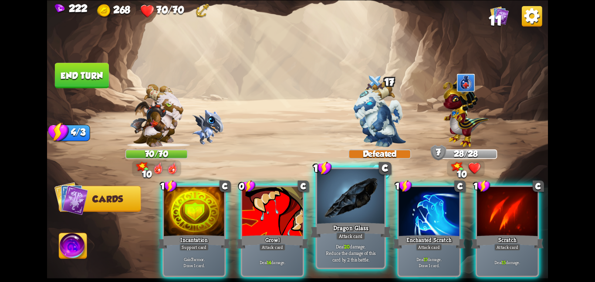
click at [330, 213] on div at bounding box center [350, 197] width 67 height 57
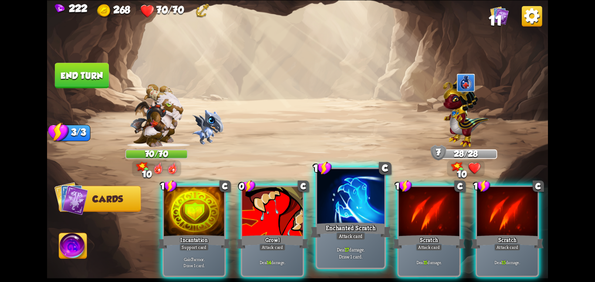
click at [335, 215] on div at bounding box center [350, 197] width 67 height 57
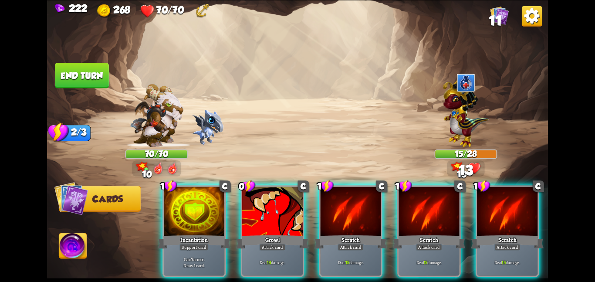
click at [335, 215] on div at bounding box center [350, 211] width 61 height 51
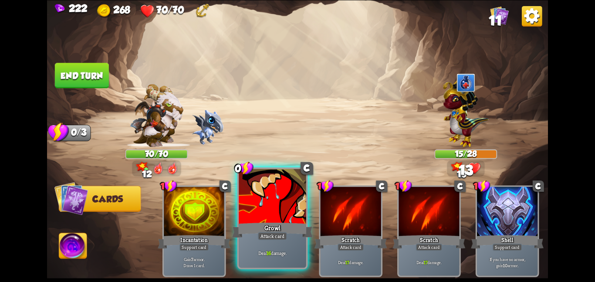
click at [264, 221] on div "Growl" at bounding box center [272, 230] width 81 height 18
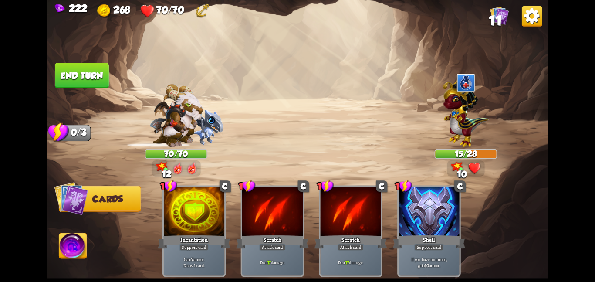
click at [81, 71] on img at bounding box center [297, 141] width 501 height 282
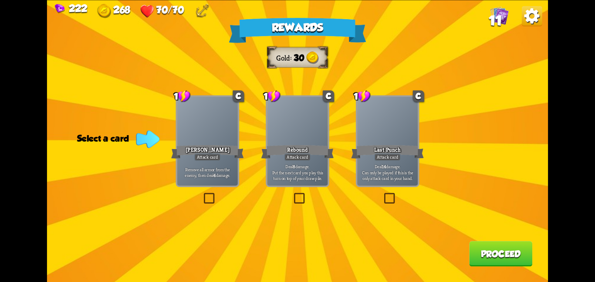
click at [175, 131] on div "Rewards Gold 30 Select a card 1 C Pierce Attack card Remove all armor from the …" at bounding box center [297, 141] width 501 height 282
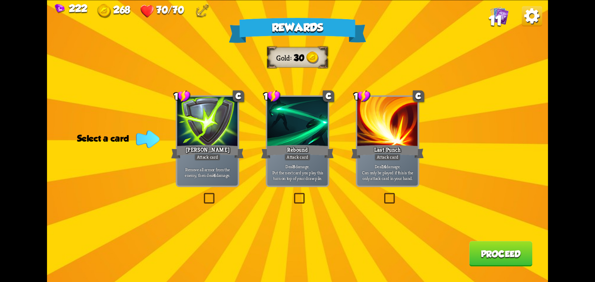
click at [205, 142] on div at bounding box center [207, 122] width 61 height 51
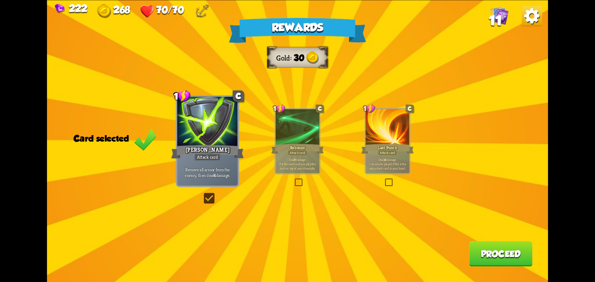
click at [482, 250] on button "Proceed" at bounding box center [500, 253] width 63 height 25
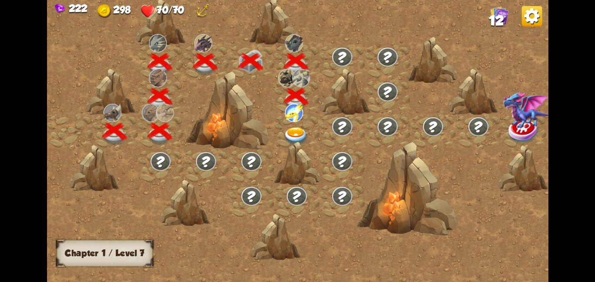
click at [308, 131] on div at bounding box center [296, 131] width 45 height 35
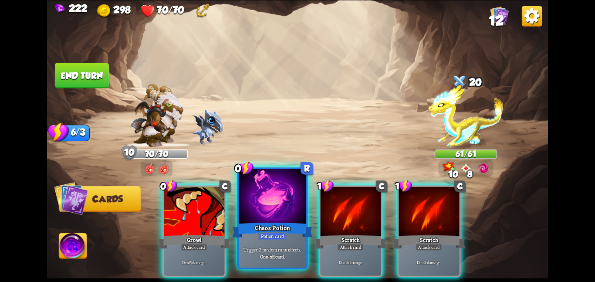
click at [251, 222] on div "Chaos Potion" at bounding box center [272, 230] width 81 height 18
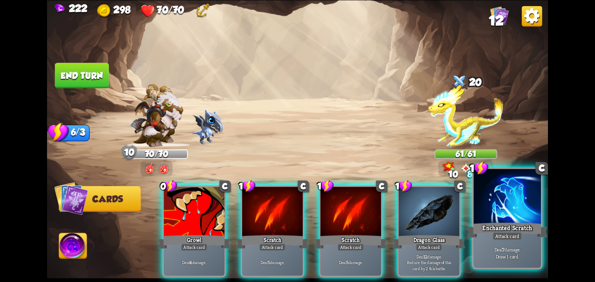
click at [485, 207] on div at bounding box center [506, 197] width 67 height 57
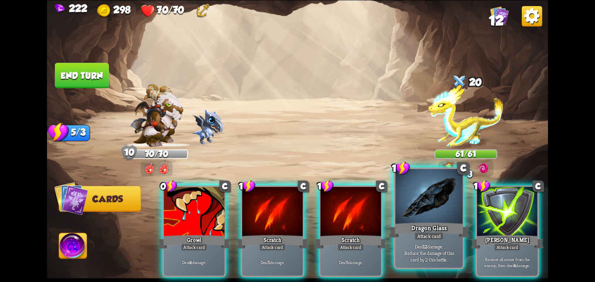
click at [448, 212] on div at bounding box center [428, 197] width 67 height 57
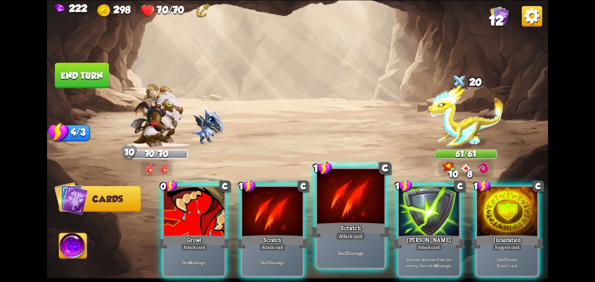
click at [352, 216] on div at bounding box center [350, 197] width 67 height 57
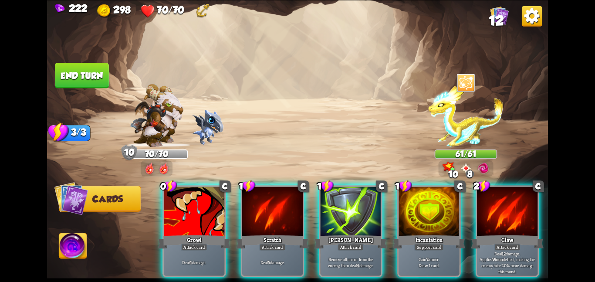
click at [304, 216] on div "0 C Growl Attack card Deal 4 damage. 1 C Scratch Attack card Deal 5 damage. 1 C…" at bounding box center [347, 218] width 401 height 125
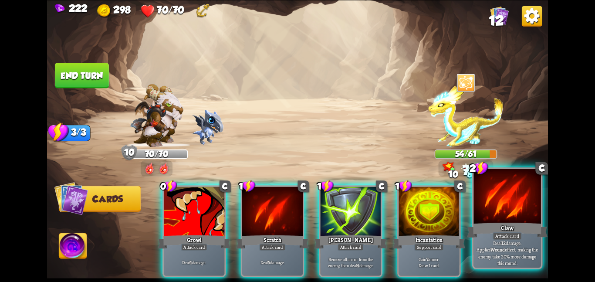
click at [516, 216] on div at bounding box center [506, 197] width 67 height 57
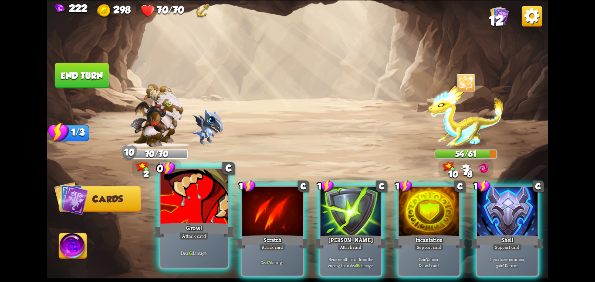
click at [192, 216] on div at bounding box center [193, 197] width 67 height 57
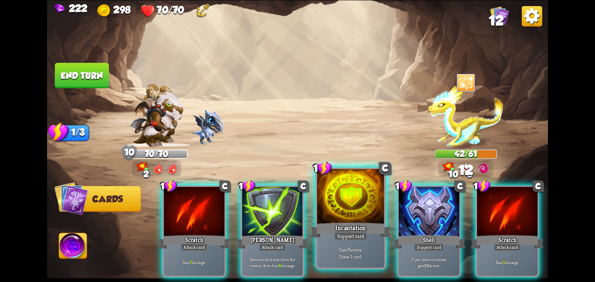
click at [365, 210] on div at bounding box center [350, 197] width 67 height 57
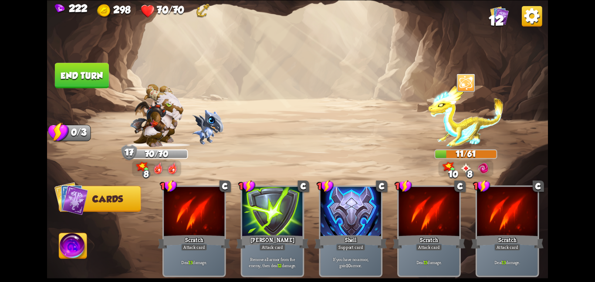
click at [92, 74] on button "End turn" at bounding box center [82, 75] width 54 height 25
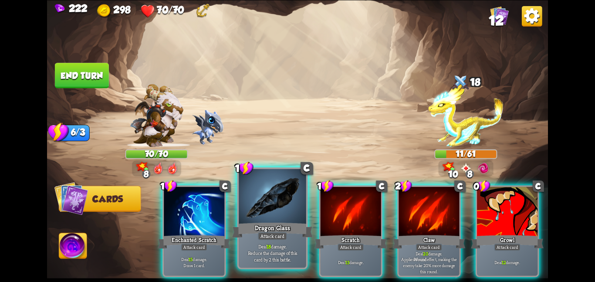
click at [273, 192] on div at bounding box center [272, 197] width 67 height 57
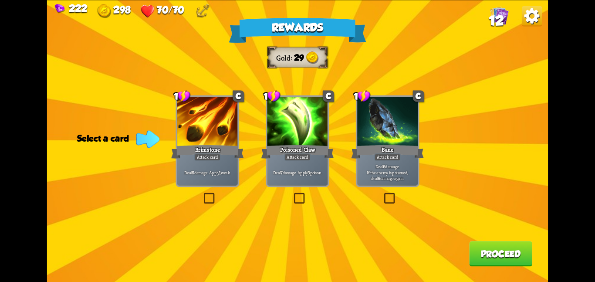
click at [288, 178] on div "Deal 7 damage. Apply 3 poison." at bounding box center [297, 172] width 61 height 27
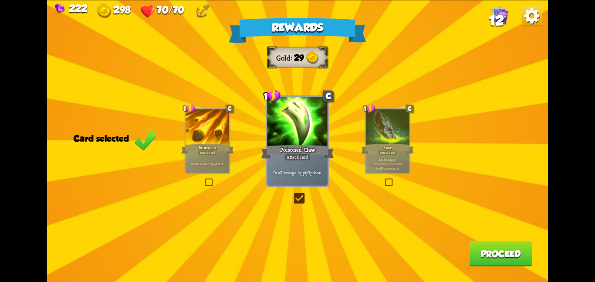
click at [487, 251] on button "Proceed" at bounding box center [500, 253] width 63 height 25
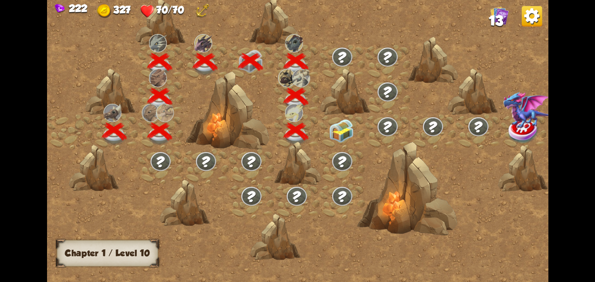
click at [345, 126] on img at bounding box center [341, 130] width 25 height 24
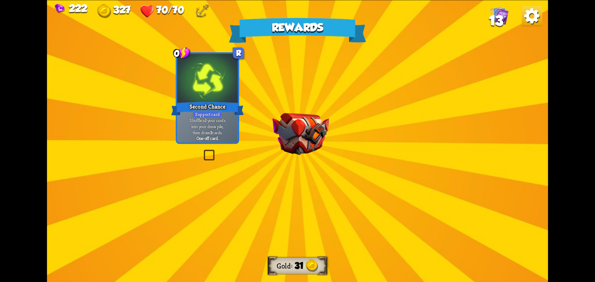
click at [343, 127] on div "Rewards Gold 31 Select a card 0 R Second Chance Support card Shuffle all your c…" at bounding box center [297, 141] width 501 height 282
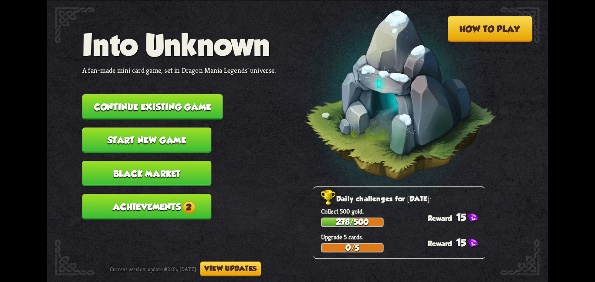
click at [143, 133] on button "Start new game" at bounding box center [146, 139] width 129 height 25
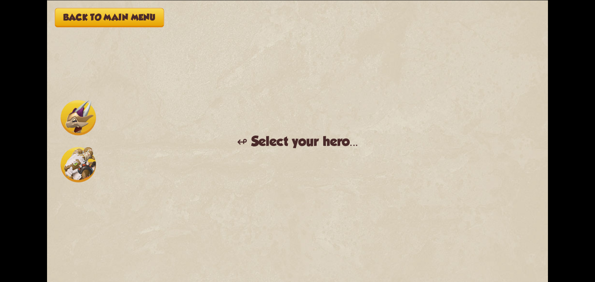
click at [125, 14] on button "Back to main menu" at bounding box center [109, 17] width 109 height 19
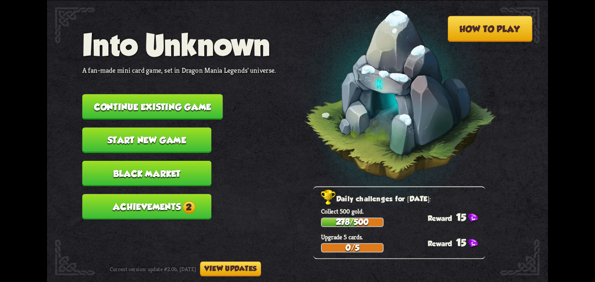
click at [108, 163] on button "Black Market" at bounding box center [146, 172] width 129 height 25
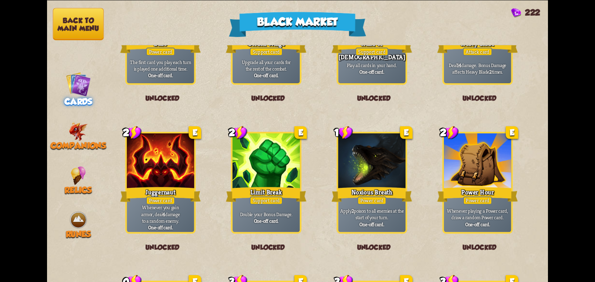
scroll to position [906, 0]
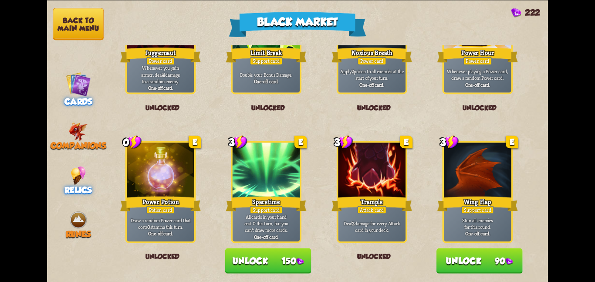
click at [81, 166] on img at bounding box center [78, 175] width 15 height 19
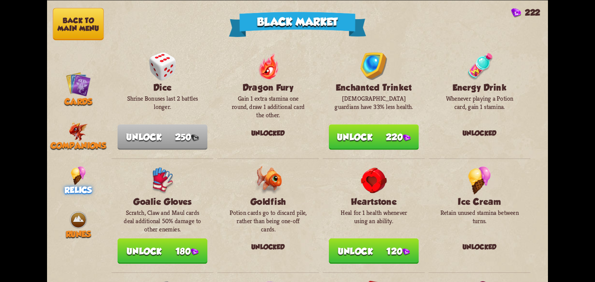
scroll to position [1002, 0]
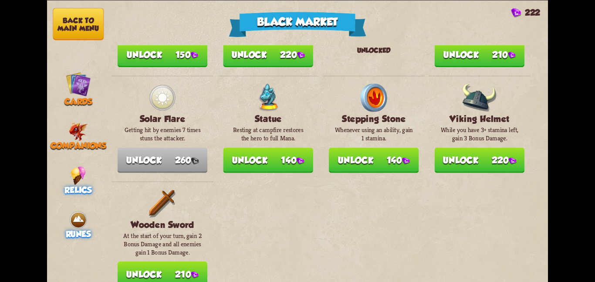
click at [64, 212] on div "Runes" at bounding box center [78, 224] width 63 height 29
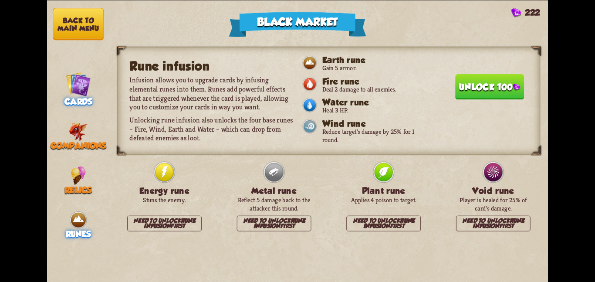
click at [77, 88] on img at bounding box center [78, 83] width 25 height 25
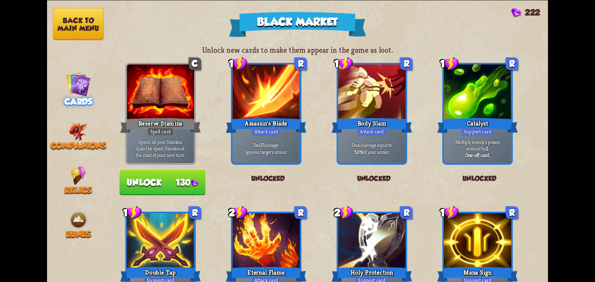
click at [72, 20] on button "Back to main menu" at bounding box center [78, 24] width 51 height 32
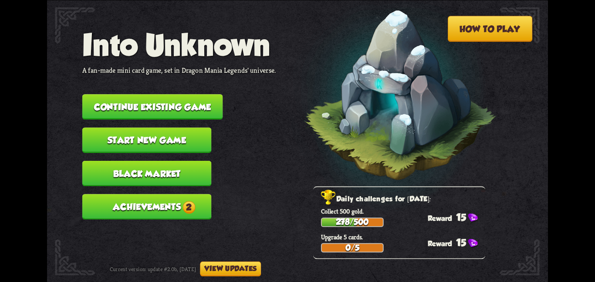
click at [91, 135] on button "Start new game" at bounding box center [146, 139] width 129 height 25
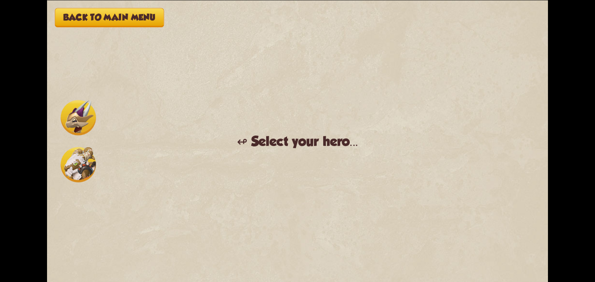
click at [83, 72] on div "Back to main menu ↫ Select your hero... You muster all your courage and set out…" at bounding box center [297, 141] width 501 height 282
click at [64, 173] on img at bounding box center [78, 164] width 35 height 35
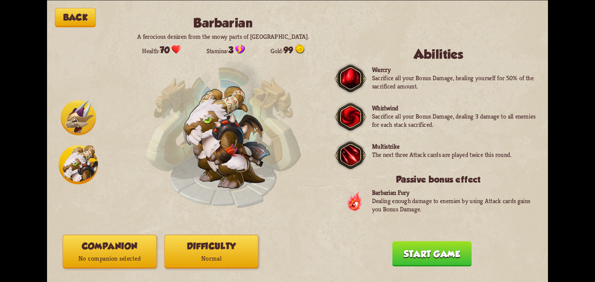
click at [74, 111] on img at bounding box center [78, 117] width 35 height 35
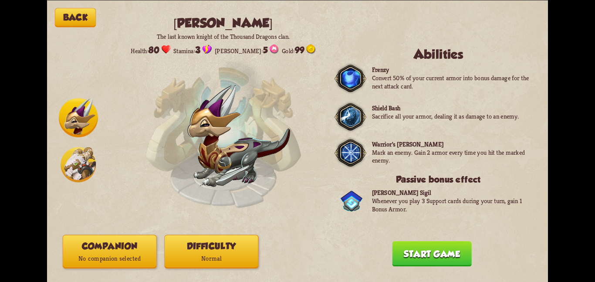
click at [90, 21] on button "Back" at bounding box center [75, 17] width 41 height 19
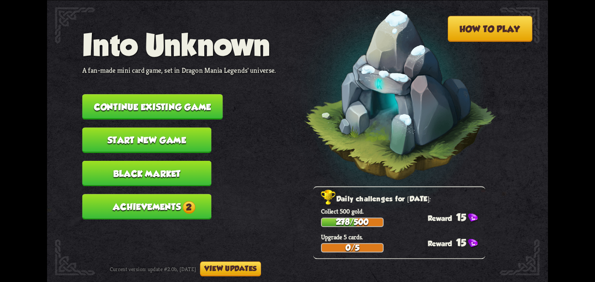
click at [105, 94] on button "Continue existing game" at bounding box center [152, 106] width 141 height 25
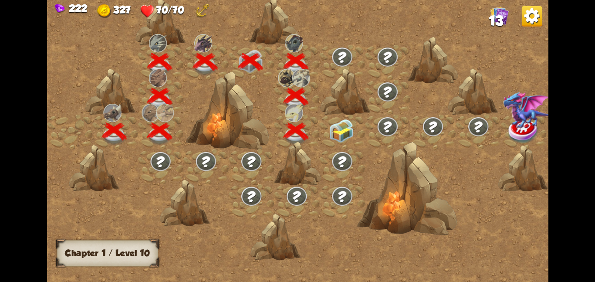
click at [347, 128] on img at bounding box center [341, 130] width 25 height 24
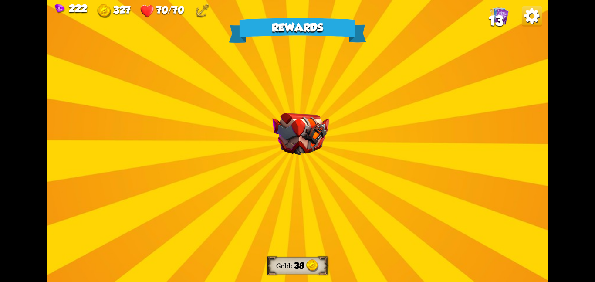
click at [320, 128] on img at bounding box center [300, 134] width 57 height 42
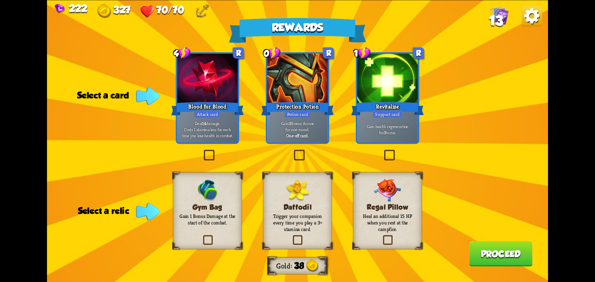
click at [233, 185] on div "Gym Bag Gain 1 Bonus Damage at the start of the combat." at bounding box center [207, 210] width 69 height 77
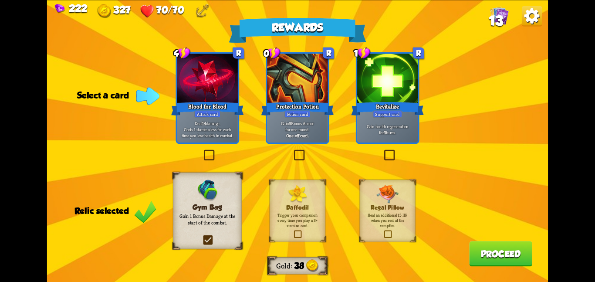
click at [420, 99] on div "Rewards Gold 38 Select a card 4 R Blood for Blood Attack card Deal 14 damage. C…" at bounding box center [297, 141] width 501 height 282
click at [406, 100] on div "Revitalize" at bounding box center [387, 108] width 73 height 16
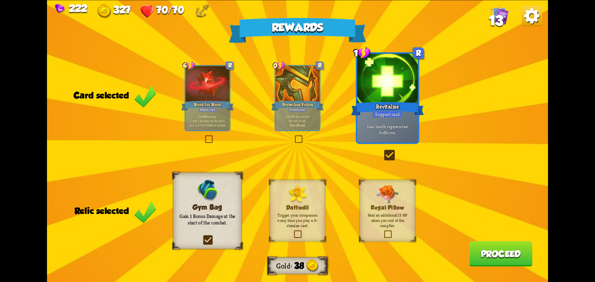
click at [489, 250] on button "Proceed" at bounding box center [500, 253] width 63 height 25
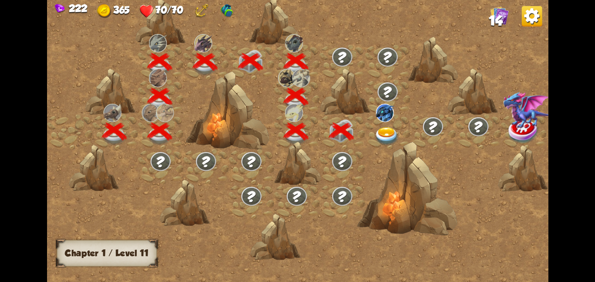
scroll to position [0, 132]
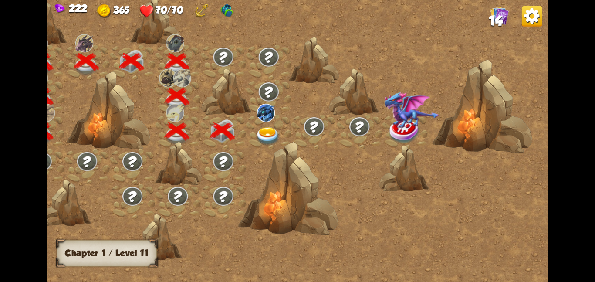
click at [523, 16] on img at bounding box center [532, 16] width 20 height 20
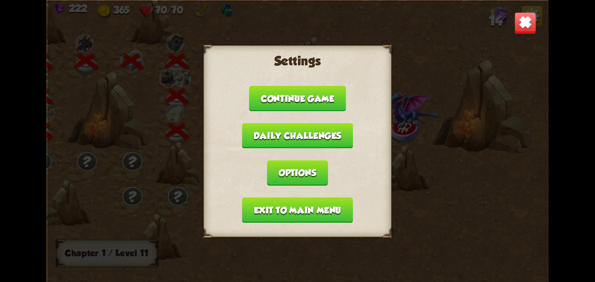
click at [531, 17] on img at bounding box center [525, 23] width 22 height 22
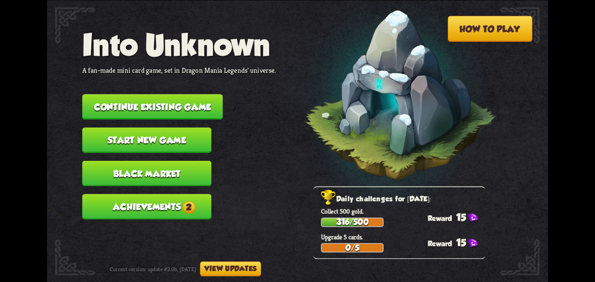
click at [164, 160] on button "Black Market" at bounding box center [146, 172] width 129 height 25
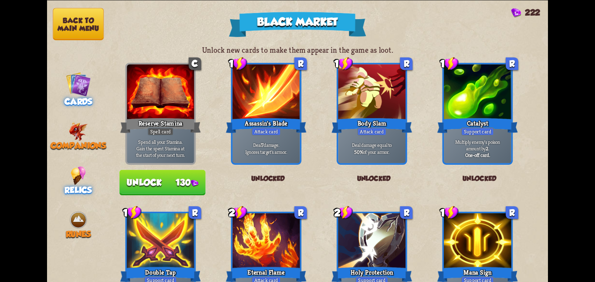
click at [69, 175] on div "Relics" at bounding box center [78, 180] width 63 height 29
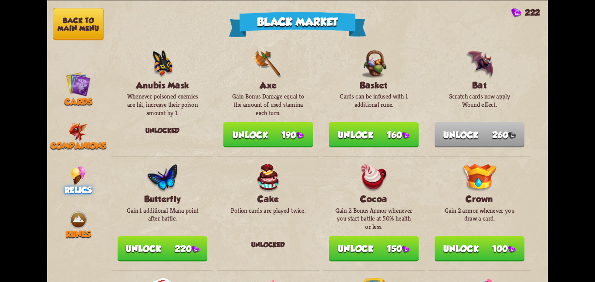
scroll to position [14, 0]
click at [245, 110] on p "Gain Bonus Damage equal to the amount of used stamina each turn." at bounding box center [268, 104] width 78 height 25
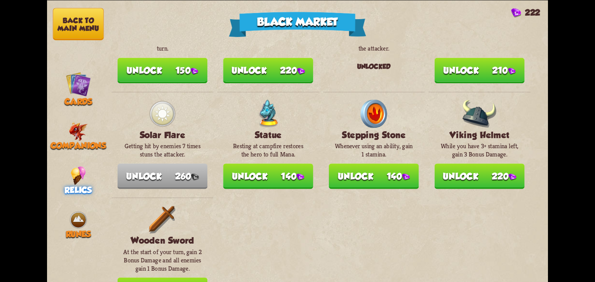
scroll to position [988, 0]
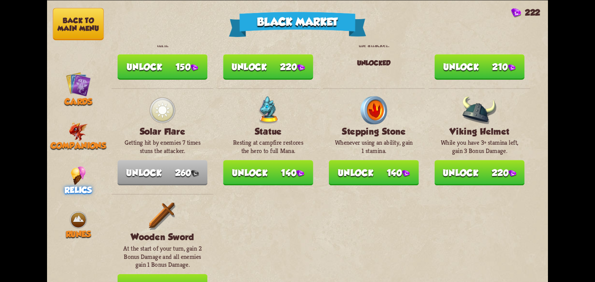
click at [61, 18] on button "Back to main menu" at bounding box center [78, 24] width 51 height 32
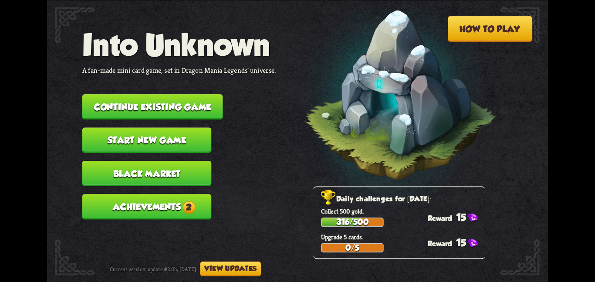
click at [153, 105] on button "Continue existing game" at bounding box center [152, 106] width 141 height 25
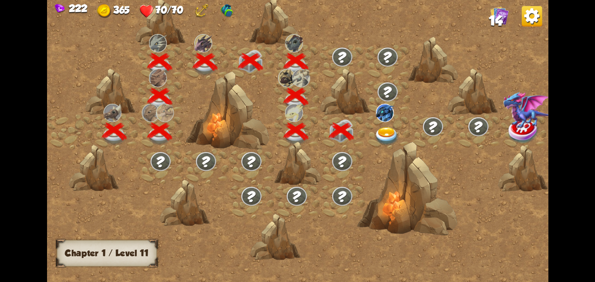
scroll to position [0, 132]
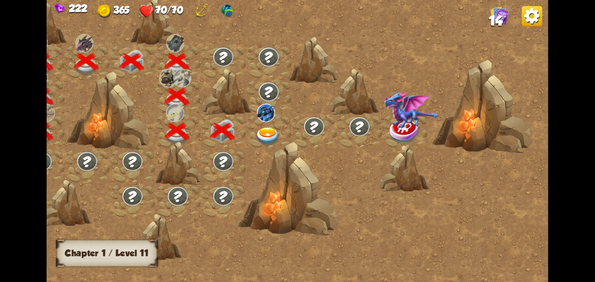
click at [239, 134] on div at bounding box center [222, 131] width 45 height 35
click at [257, 131] on img at bounding box center [267, 136] width 25 height 18
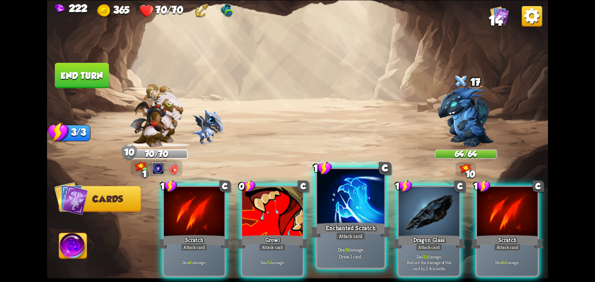
click at [322, 191] on div at bounding box center [350, 197] width 67 height 57
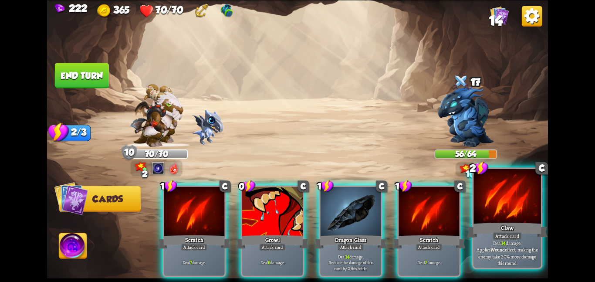
click at [511, 208] on div at bounding box center [506, 197] width 67 height 57
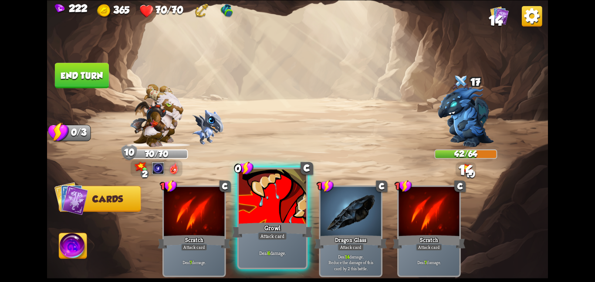
click at [246, 189] on div at bounding box center [272, 197] width 67 height 57
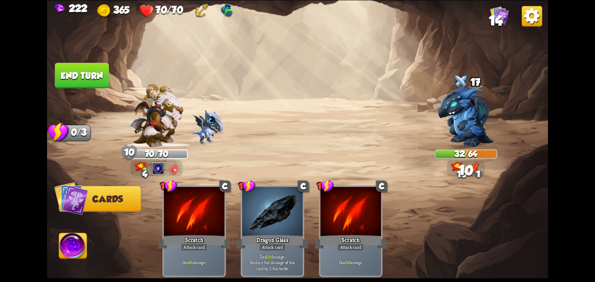
click at [147, 120] on img at bounding box center [157, 115] width 54 height 63
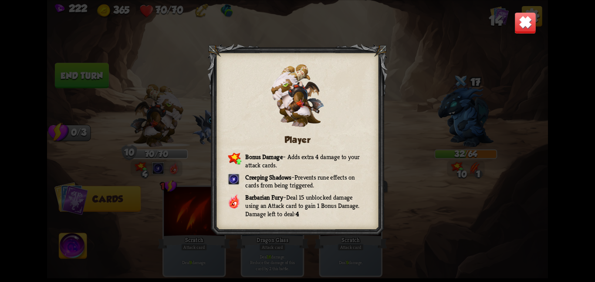
click at [410, 115] on div "Player Bonus Damage – Adds extra 4 damage to your attack cards. Creeping Shadow…" at bounding box center [297, 141] width 501 height 282
click at [525, 31] on img at bounding box center [525, 23] width 22 height 22
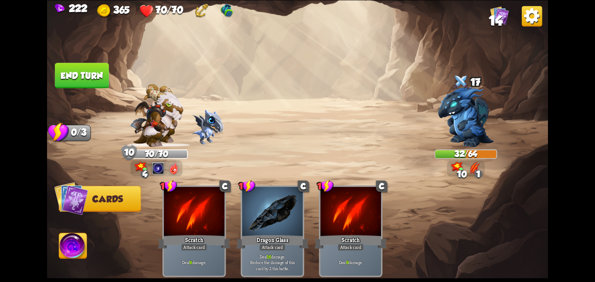
click at [78, 73] on button "End turn" at bounding box center [82, 76] width 54 height 26
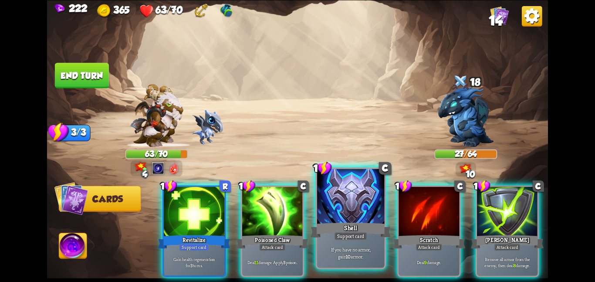
click at [346, 245] on div "If you have no armor, gain 10 armor." at bounding box center [350, 252] width 67 height 29
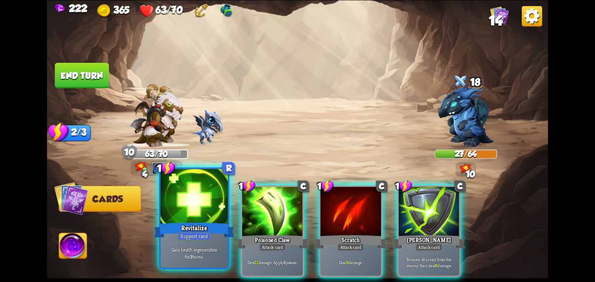
click at [196, 224] on div "Revitalize" at bounding box center [194, 230] width 81 height 18
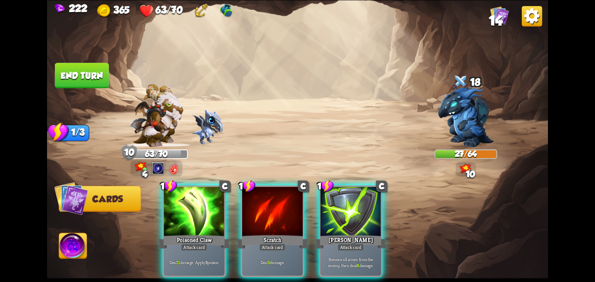
click at [196, 233] on div "Poisoned Claw" at bounding box center [194, 241] width 73 height 16
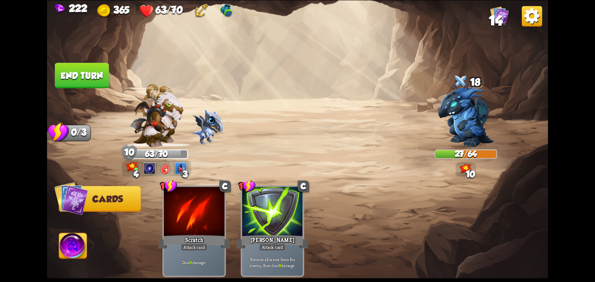
click at [196, 233] on div "Scratch" at bounding box center [194, 241] width 73 height 16
click at [77, 246] on img at bounding box center [73, 247] width 28 height 28
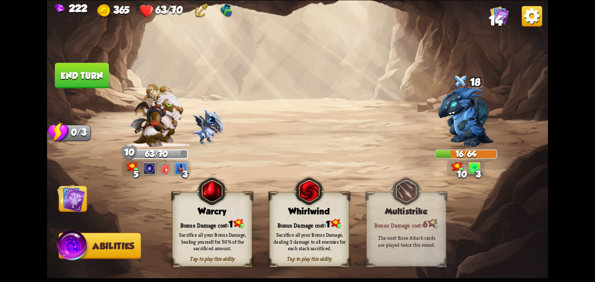
click at [290, 220] on div "Bonus Damage cost: 1" at bounding box center [309, 223] width 79 height 11
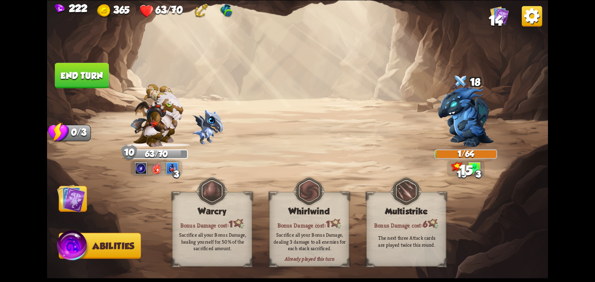
click at [70, 198] on img at bounding box center [71, 198] width 28 height 28
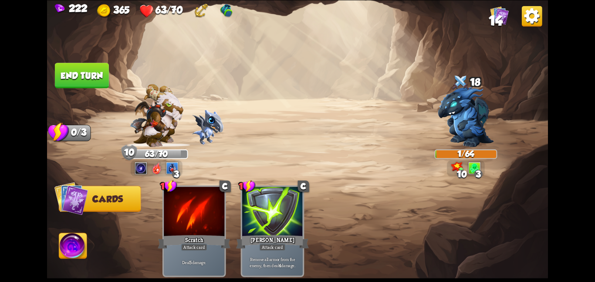
click at [87, 48] on img at bounding box center [297, 141] width 501 height 282
click at [84, 71] on button "End turn" at bounding box center [82, 76] width 54 height 26
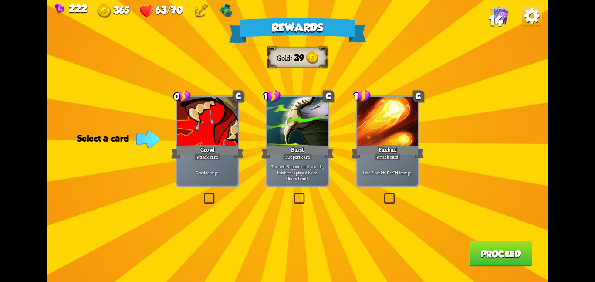
click at [227, 174] on p "Deal 4 damage." at bounding box center [207, 172] width 57 height 6
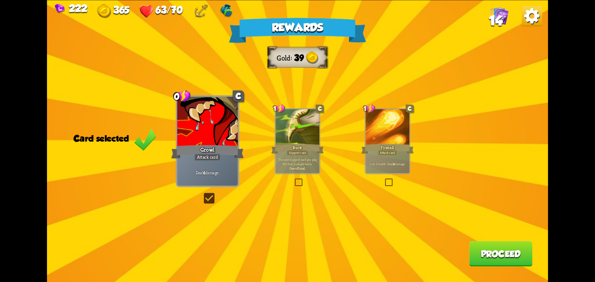
click at [470, 253] on button "Proceed" at bounding box center [500, 253] width 63 height 25
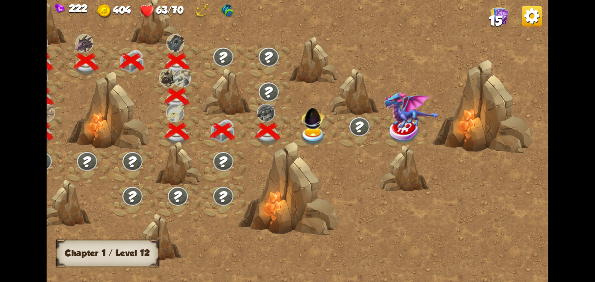
click at [317, 123] on img at bounding box center [312, 116] width 27 height 27
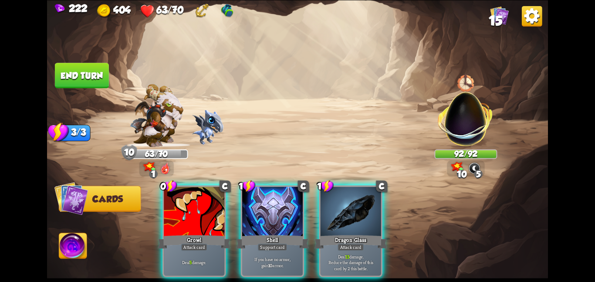
click at [470, 107] on div "Player turn" at bounding box center [297, 140] width 501 height 77
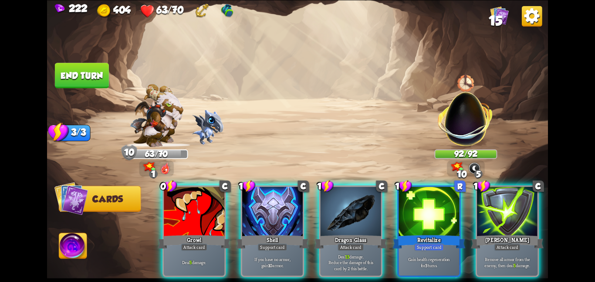
click at [470, 107] on img at bounding box center [466, 114] width 66 height 66
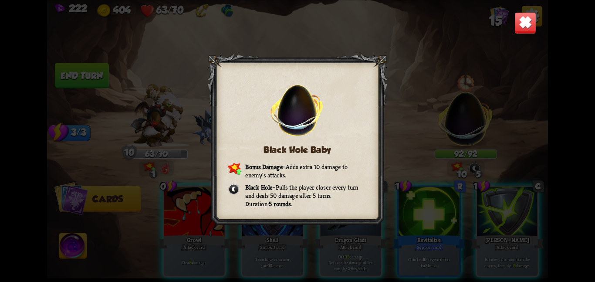
click at [529, 20] on img at bounding box center [525, 23] width 22 height 22
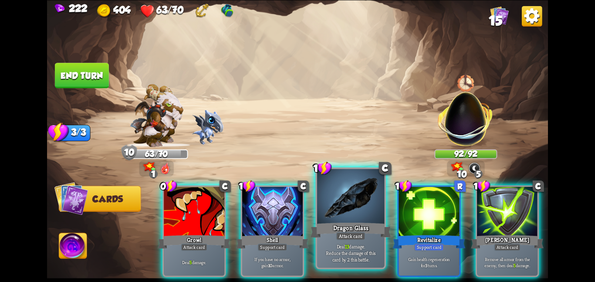
click at [350, 212] on div at bounding box center [350, 197] width 67 height 57
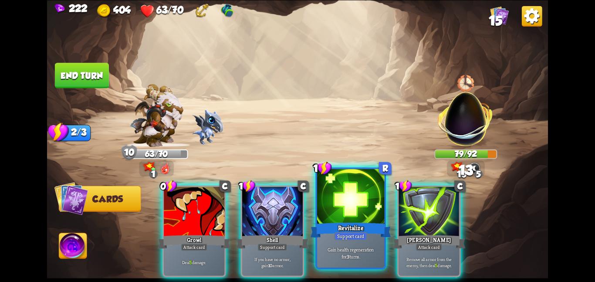
click at [349, 213] on div at bounding box center [350, 197] width 67 height 57
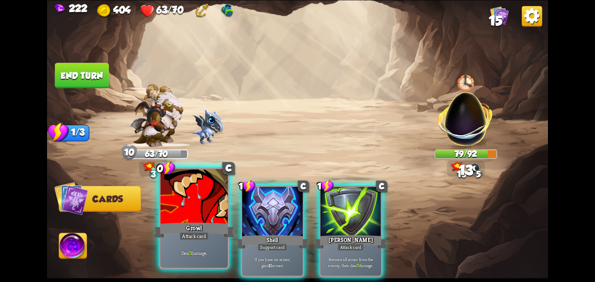
click at [176, 211] on div at bounding box center [193, 197] width 67 height 57
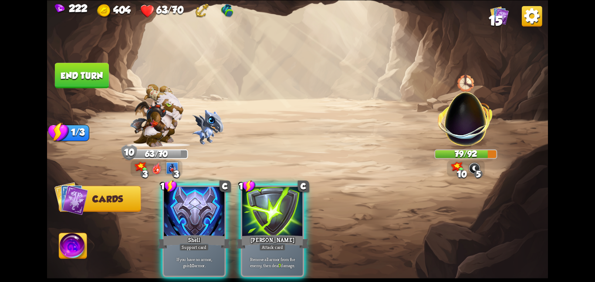
click at [79, 78] on button "End turn" at bounding box center [82, 75] width 54 height 25
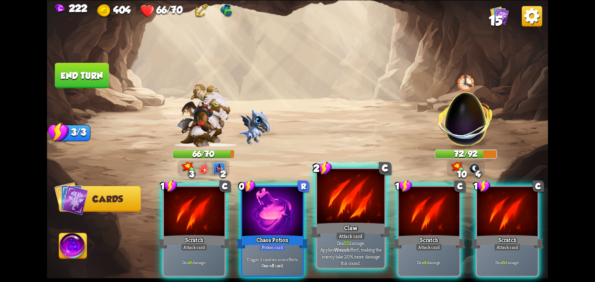
click at [331, 215] on div at bounding box center [350, 197] width 67 height 57
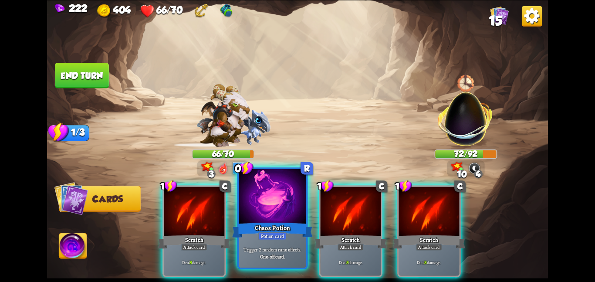
click at [293, 212] on div at bounding box center [272, 197] width 67 height 57
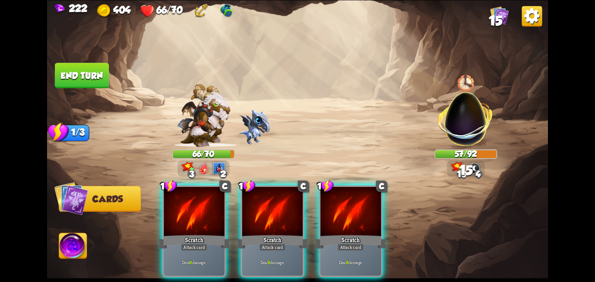
click at [293, 212] on div at bounding box center [272, 211] width 61 height 51
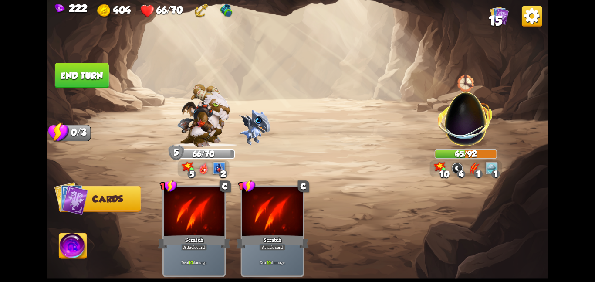
click at [96, 78] on button "End turn" at bounding box center [82, 75] width 54 height 25
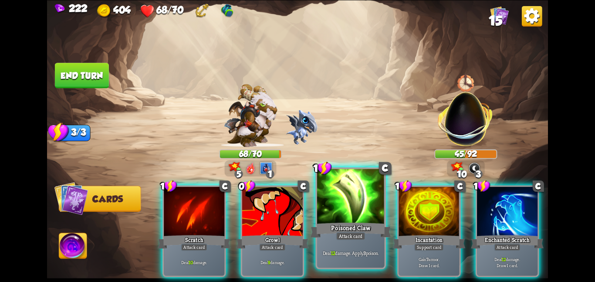
click at [330, 219] on div at bounding box center [350, 197] width 67 height 57
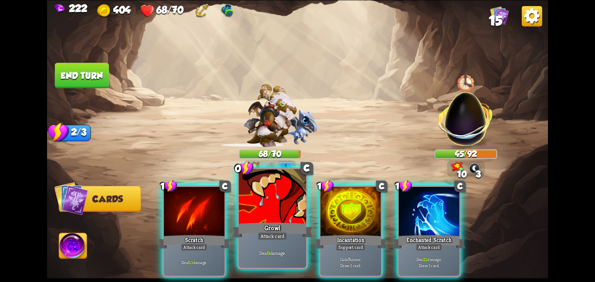
click at [263, 219] on div at bounding box center [272, 197] width 67 height 57
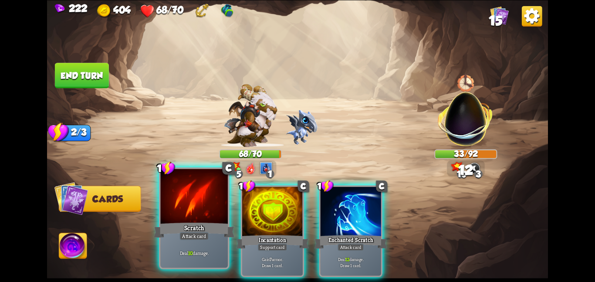
click at [209, 227] on div "Scratch" at bounding box center [194, 230] width 81 height 18
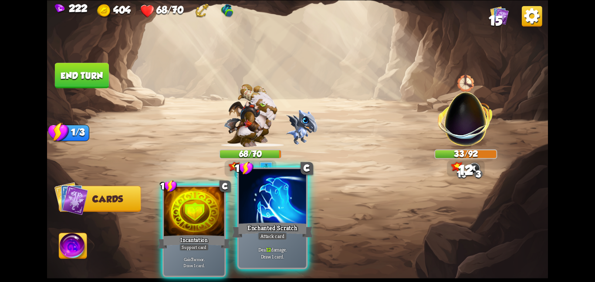
click at [277, 226] on div "Enchanted Scratch" at bounding box center [272, 230] width 81 height 18
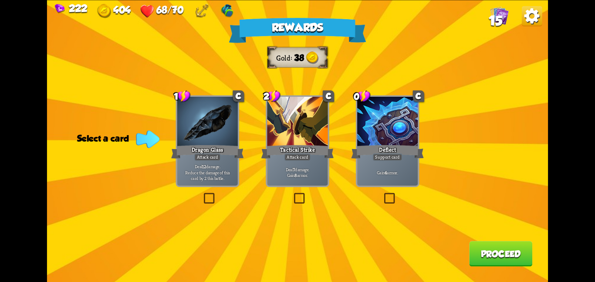
click at [330, 165] on div "Rewards Gold 38 Select a card 1 C Dragon Glass Attack card Deal 12 damage. Redu…" at bounding box center [297, 141] width 501 height 282
click at [290, 159] on div "Attack card" at bounding box center [297, 156] width 27 height 7
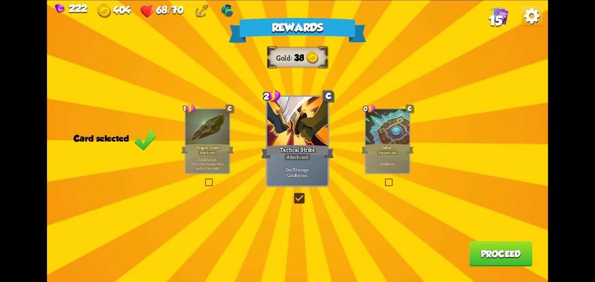
click at [492, 263] on button "Proceed" at bounding box center [500, 253] width 63 height 25
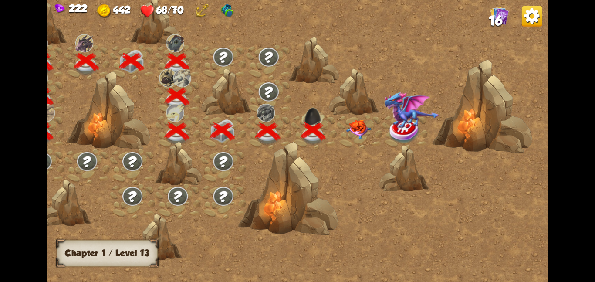
click at [348, 132] on img at bounding box center [358, 129] width 25 height 20
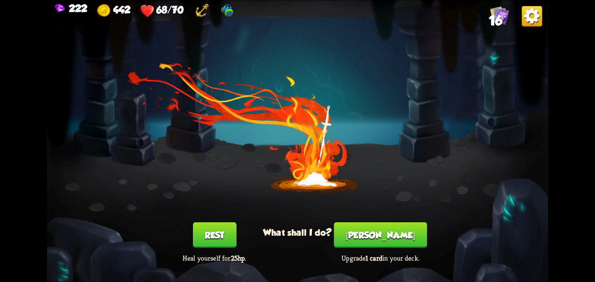
click at [367, 228] on button "Smith" at bounding box center [380, 234] width 93 height 25
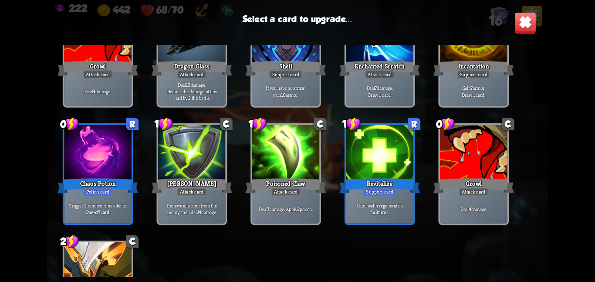
scroll to position [205, 0]
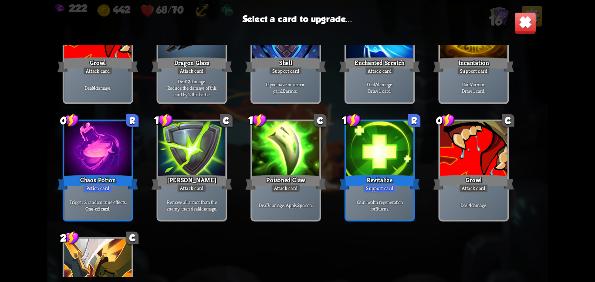
click at [117, 155] on div at bounding box center [97, 149] width 67 height 57
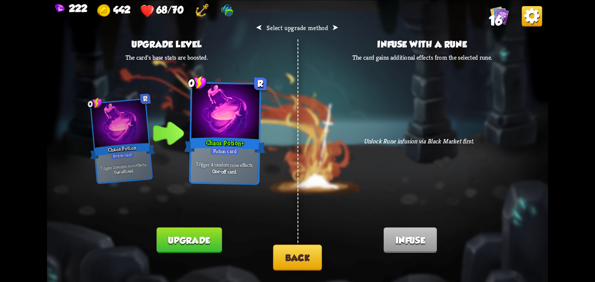
click at [282, 256] on button "Back" at bounding box center [297, 257] width 49 height 26
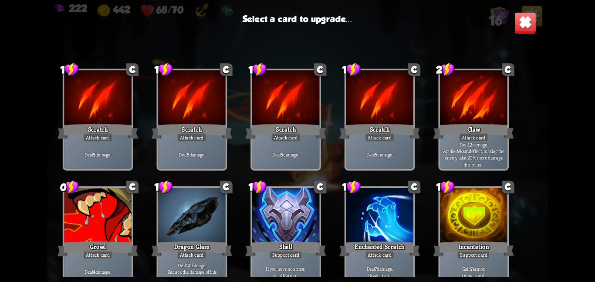
scroll to position [274, 0]
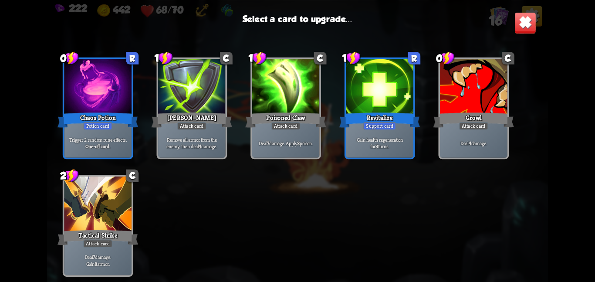
click at [365, 136] on p "Gain health regeneration for 3 turns." at bounding box center [379, 142] width 64 height 13
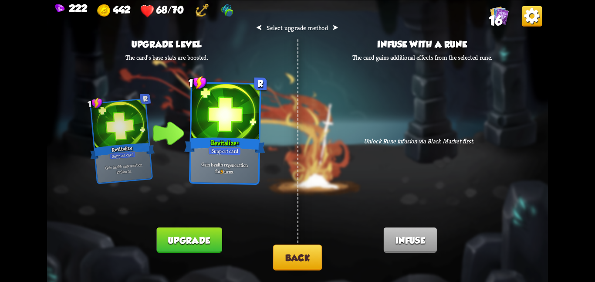
click at [277, 250] on button "Back" at bounding box center [297, 257] width 49 height 26
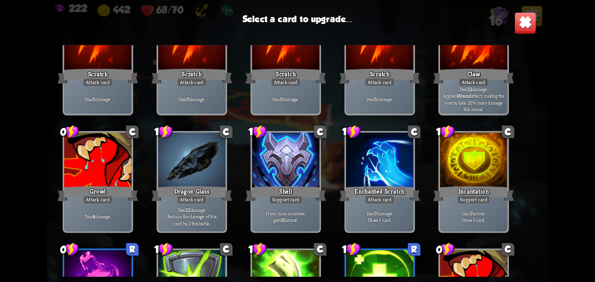
scroll to position [73, 0]
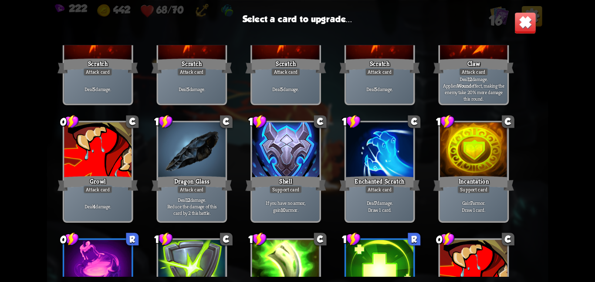
click at [193, 209] on p "Deal 12 damage. Reduce the damage of this card by 2 this battle." at bounding box center [192, 206] width 64 height 20
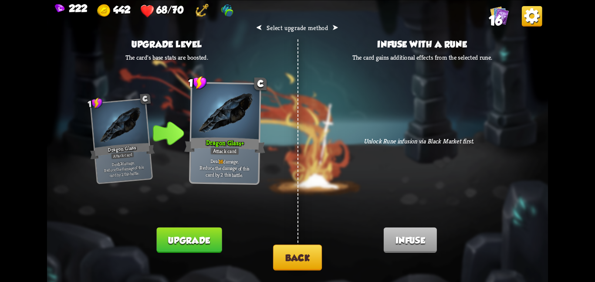
click at [270, 254] on div "⮜ Select upgrade method ⮞ Upgrade level The card's base stats are boosted. 1 C …" at bounding box center [297, 141] width 501 height 282
click at [276, 253] on button "Back" at bounding box center [297, 257] width 49 height 26
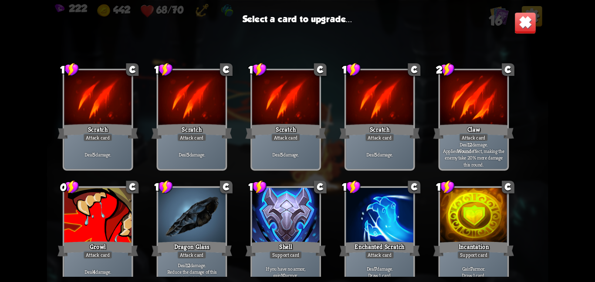
scroll to position [274, 0]
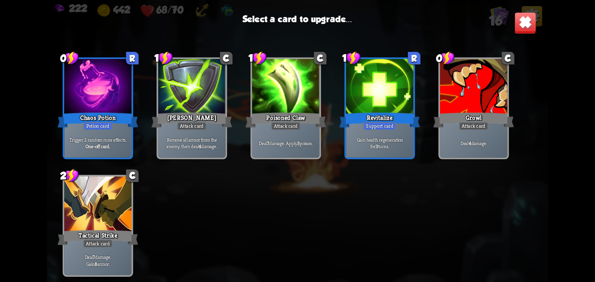
click at [123, 219] on div at bounding box center [97, 204] width 67 height 57
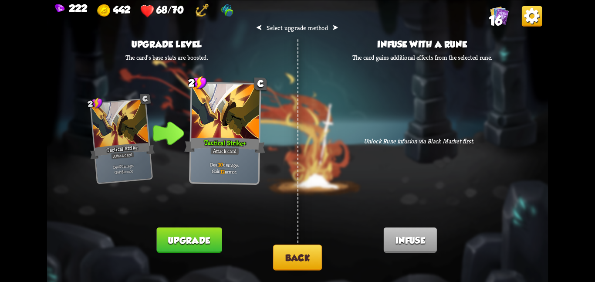
click at [281, 248] on button "Back" at bounding box center [297, 257] width 49 height 26
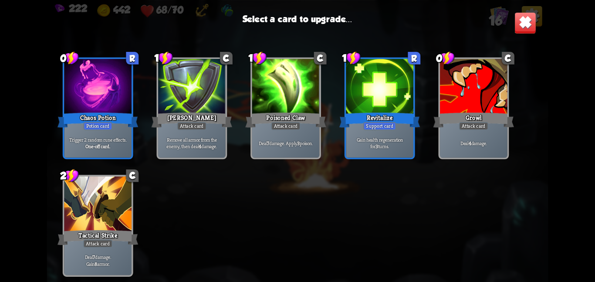
click at [269, 130] on div "Deal 7 damage. Apply 3 poison." at bounding box center [285, 142] width 67 height 29
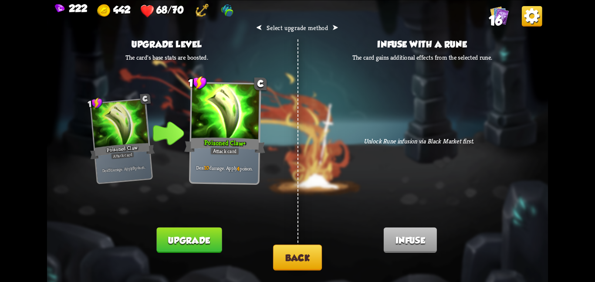
click at [283, 254] on button "Back" at bounding box center [297, 257] width 49 height 26
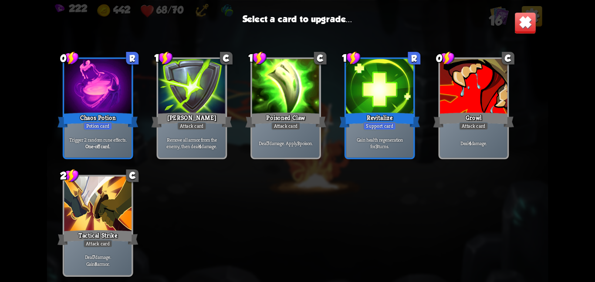
click at [127, 147] on div "One-off card." at bounding box center [98, 146] width 64 height 7
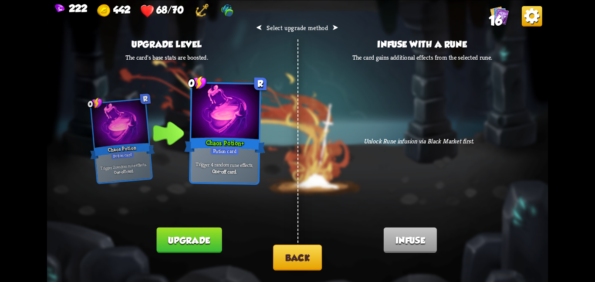
click at [164, 239] on button "Upgrade" at bounding box center [189, 239] width 65 height 25
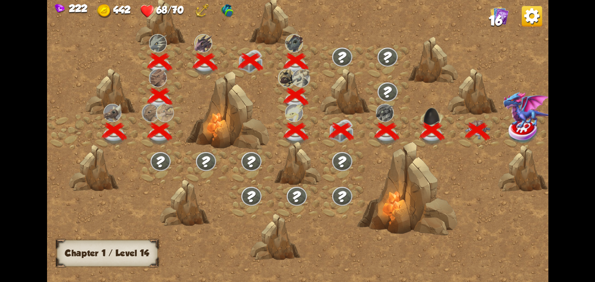
scroll to position [0, 132]
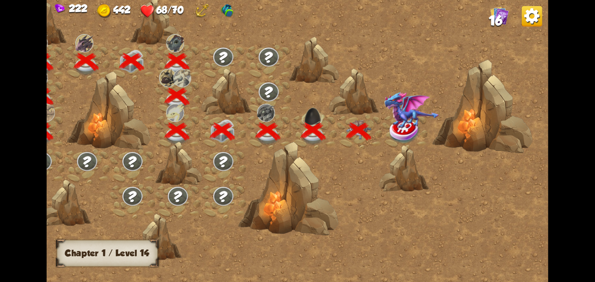
click at [409, 113] on img at bounding box center [411, 109] width 55 height 37
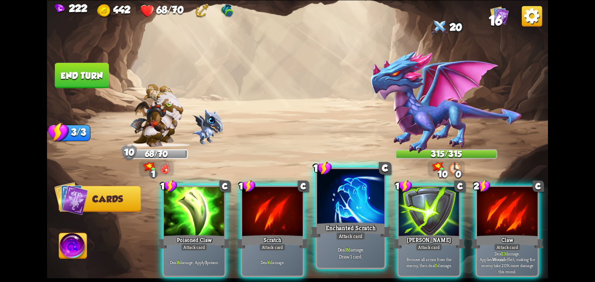
click at [347, 230] on div "Enchanted Scratch" at bounding box center [350, 230] width 81 height 18
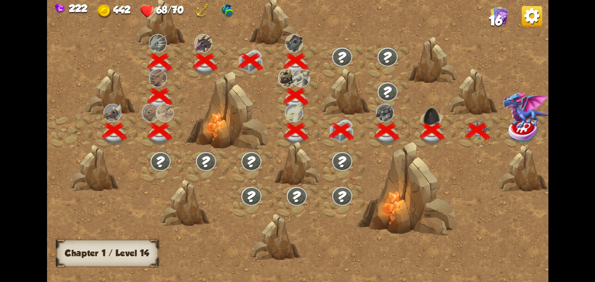
scroll to position [0, 132]
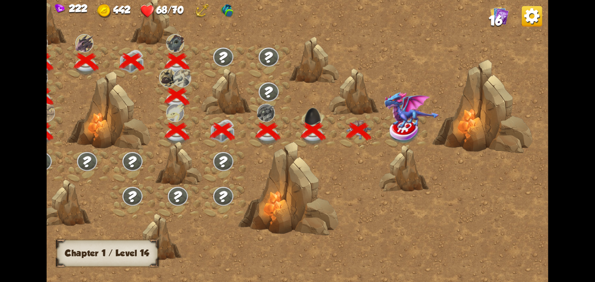
click at [394, 133] on img at bounding box center [404, 131] width 31 height 26
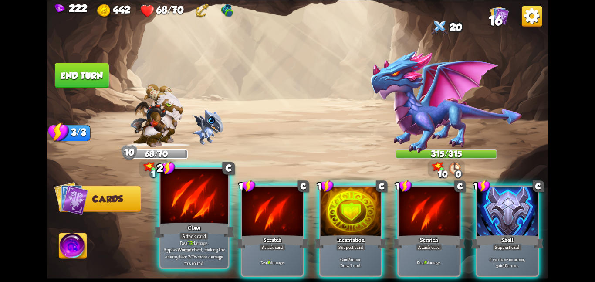
click at [209, 214] on div at bounding box center [193, 197] width 67 height 57
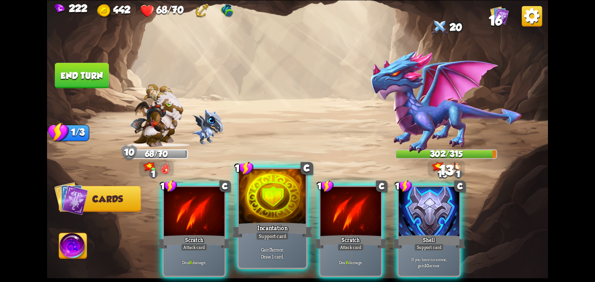
click at [271, 210] on div at bounding box center [272, 197] width 67 height 57
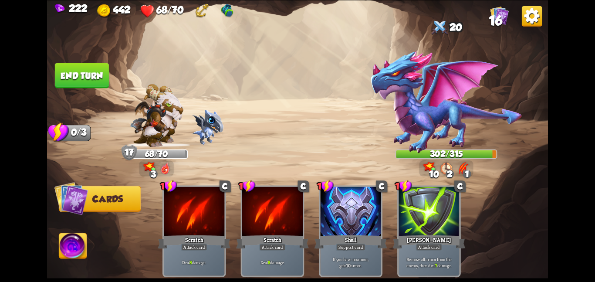
click at [96, 74] on button "End turn" at bounding box center [82, 75] width 54 height 25
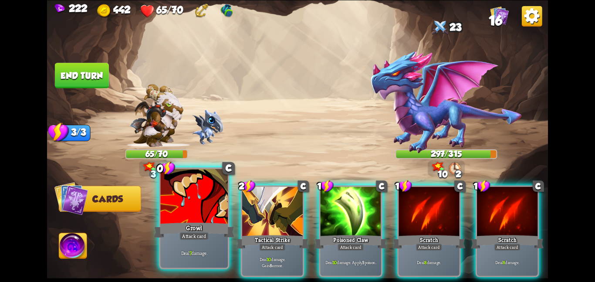
click at [188, 243] on div "Deal 7 damage." at bounding box center [193, 252] width 67 height 29
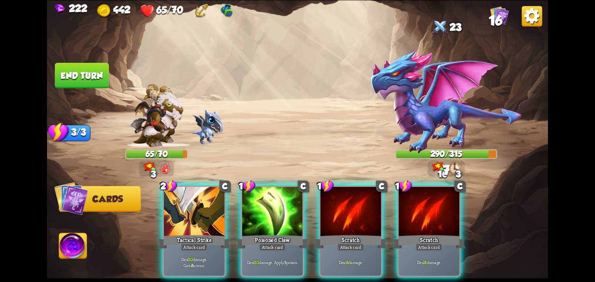
click at [188, 249] on div "Deal 10 damage. Gain 8 armor." at bounding box center [194, 262] width 61 height 27
click at [242, 249] on div "Deal 10 damage. Apply 3 poison." at bounding box center [272, 262] width 61 height 27
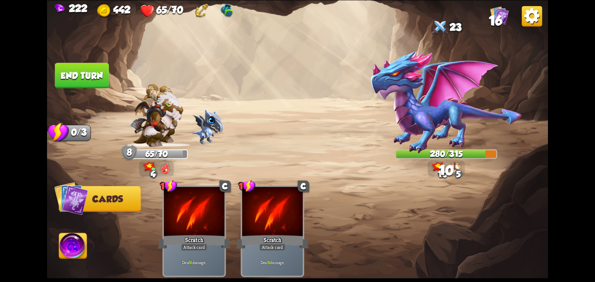
click at [91, 66] on button "End turn" at bounding box center [82, 75] width 54 height 25
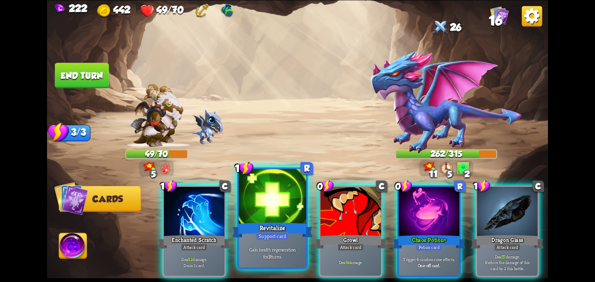
click at [282, 221] on div "Revitalize" at bounding box center [272, 230] width 81 height 18
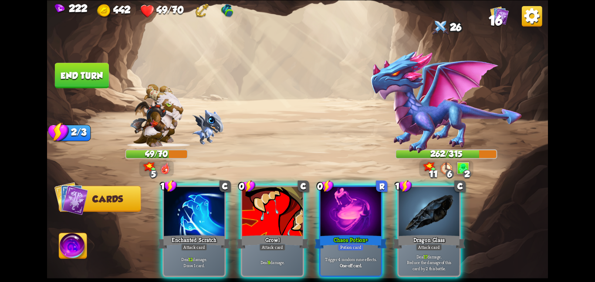
click at [282, 233] on div "Growl" at bounding box center [272, 241] width 73 height 16
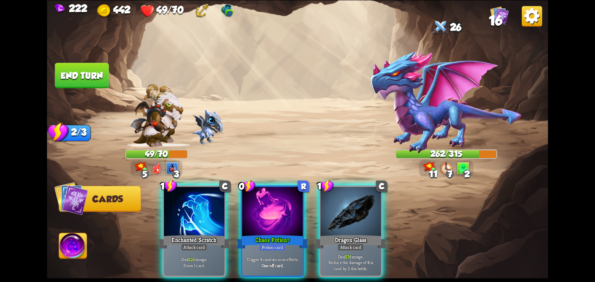
click at [282, 233] on div "Chaos Potion+" at bounding box center [272, 241] width 73 height 16
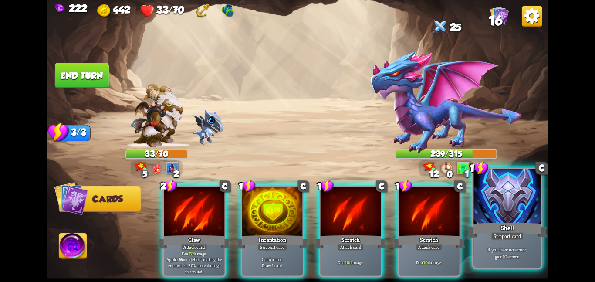
click at [477, 206] on div at bounding box center [506, 197] width 67 height 57
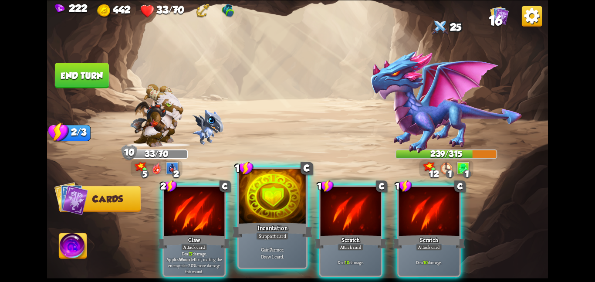
click at [268, 225] on div "Incantation" at bounding box center [272, 230] width 81 height 18
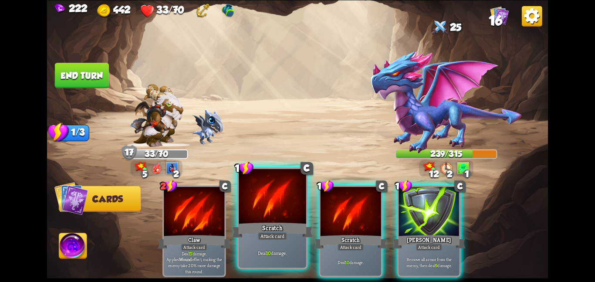
click at [278, 210] on div at bounding box center [272, 197] width 67 height 57
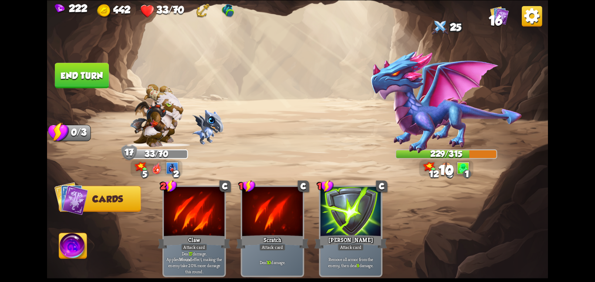
click at [103, 71] on button "End turn" at bounding box center [82, 75] width 54 height 25
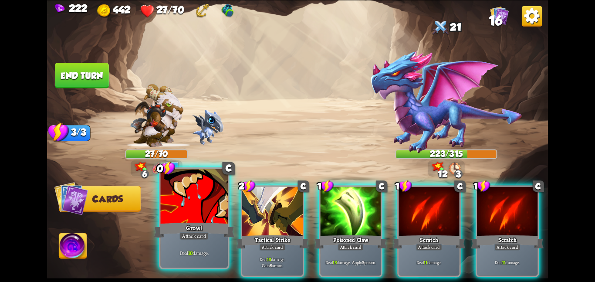
click at [196, 219] on div at bounding box center [193, 197] width 67 height 57
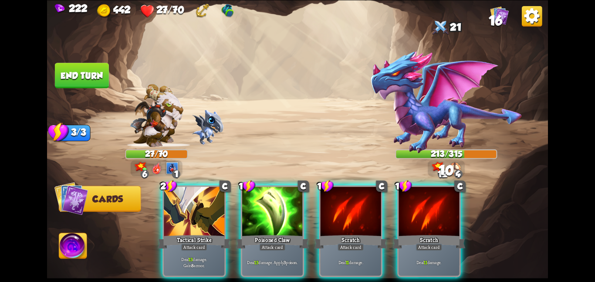
click at [196, 219] on div at bounding box center [194, 211] width 61 height 51
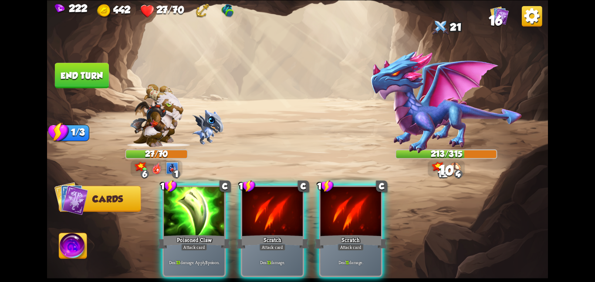
click at [196, 219] on div at bounding box center [194, 211] width 61 height 51
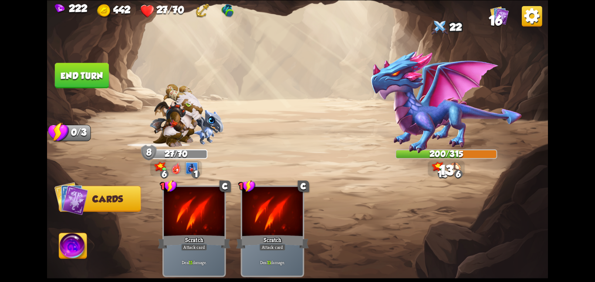
click at [93, 78] on button "End turn" at bounding box center [82, 75] width 54 height 25
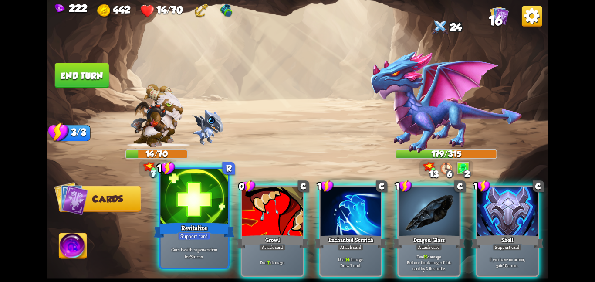
click at [175, 186] on div at bounding box center [193, 197] width 67 height 57
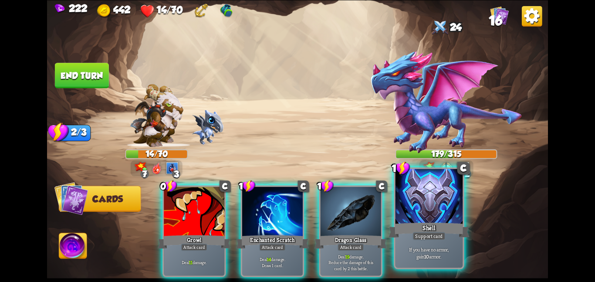
click at [413, 233] on div "Support card" at bounding box center [428, 236] width 33 height 8
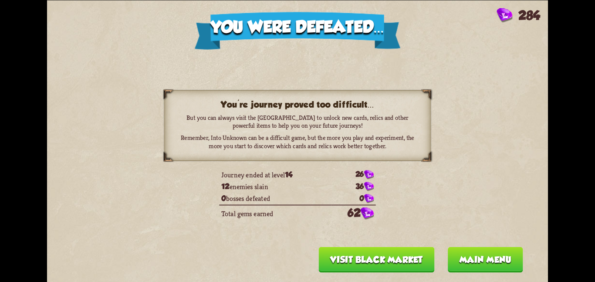
click at [349, 263] on button "Visit Black Market" at bounding box center [377, 258] width 116 height 25
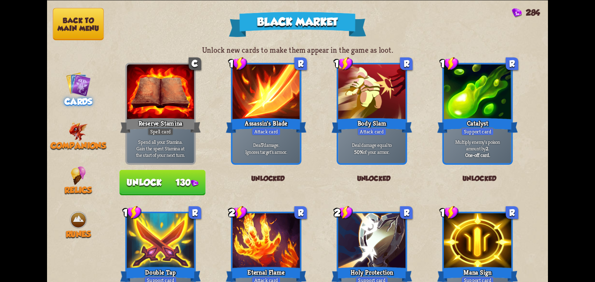
click at [81, 11] on button "Back to main menu" at bounding box center [78, 24] width 51 height 32
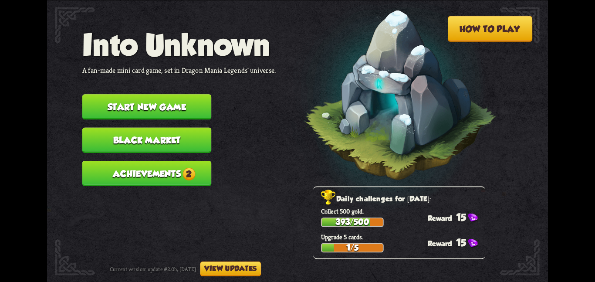
click at [123, 94] on button "Start new game" at bounding box center [146, 106] width 129 height 25
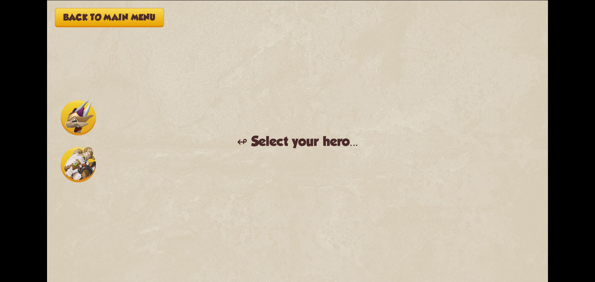
click at [79, 153] on img at bounding box center [78, 164] width 35 height 35
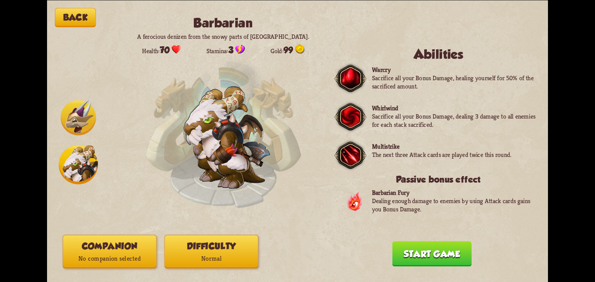
click at [139, 261] on p "No companion selected" at bounding box center [109, 258] width 93 height 13
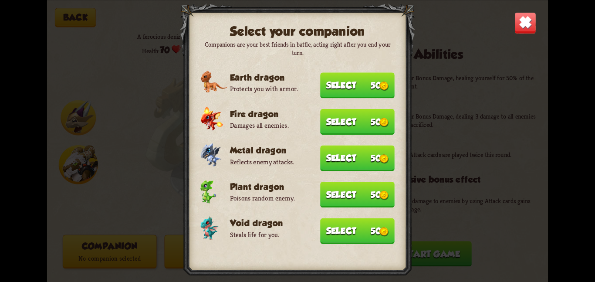
click at [321, 224] on button "Select 50" at bounding box center [357, 231] width 74 height 26
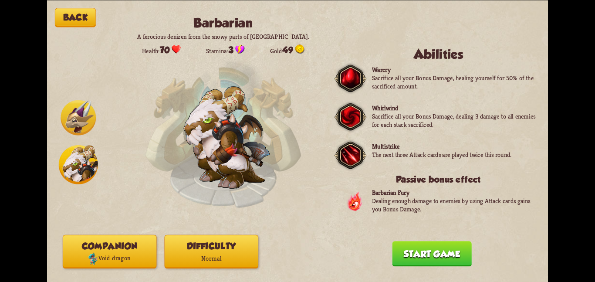
click at [188, 256] on p "Normal" at bounding box center [211, 258] width 93 height 13
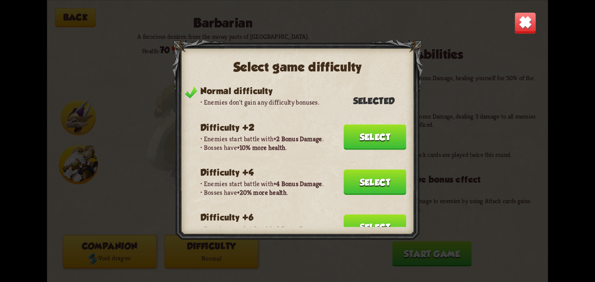
scroll to position [191, 0]
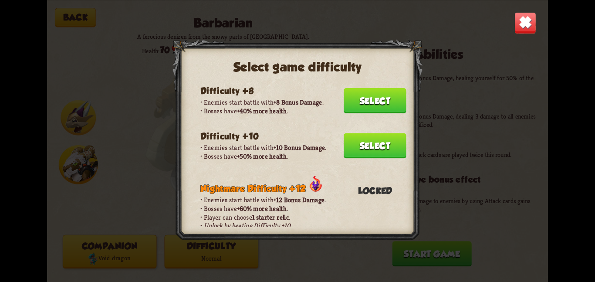
click at [369, 138] on button "Select" at bounding box center [375, 145] width 63 height 25
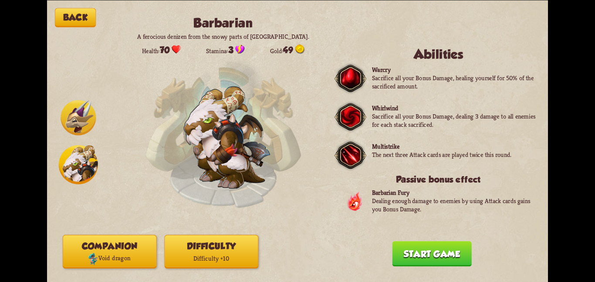
click at [406, 256] on button "Start game" at bounding box center [431, 253] width 79 height 25
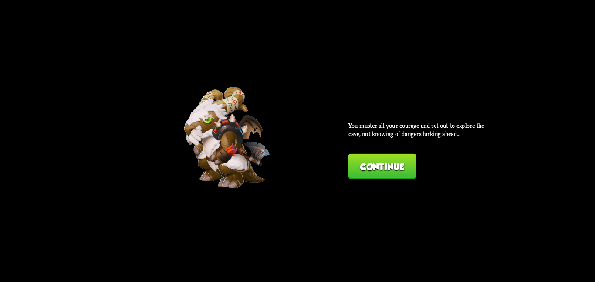
click at [363, 171] on button "Continue" at bounding box center [381, 165] width 67 height 25
